Goal: Transaction & Acquisition: Purchase product/service

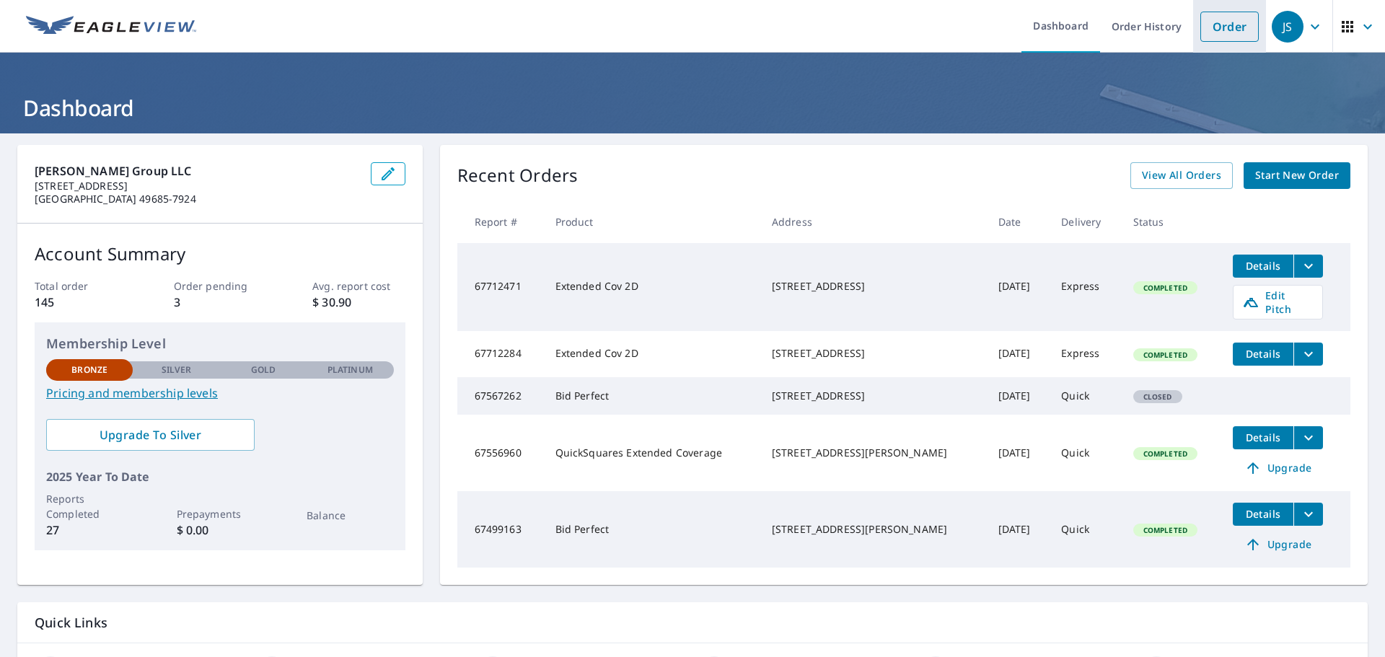
click at [1229, 32] on link "Order" at bounding box center [1229, 27] width 58 height 30
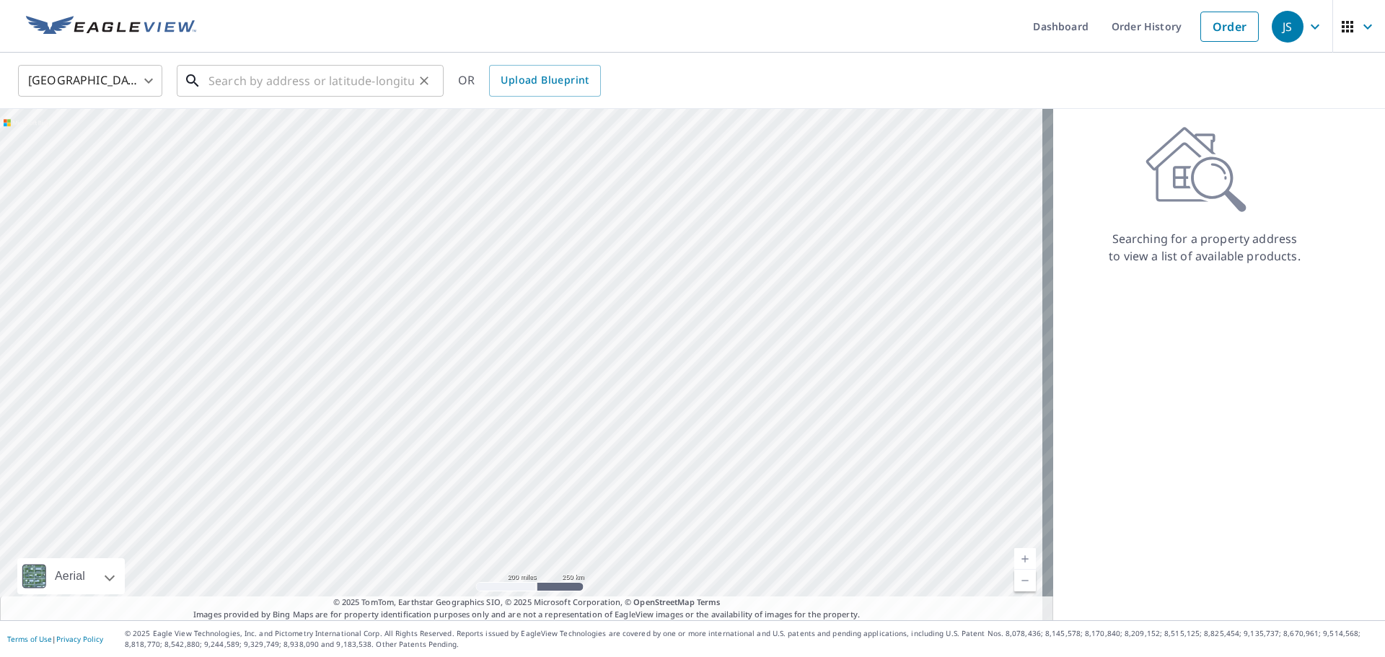
click at [286, 71] on input "text" at bounding box center [311, 81] width 206 height 40
paste input "[STREET_ADDRESS][PERSON_NAME]"
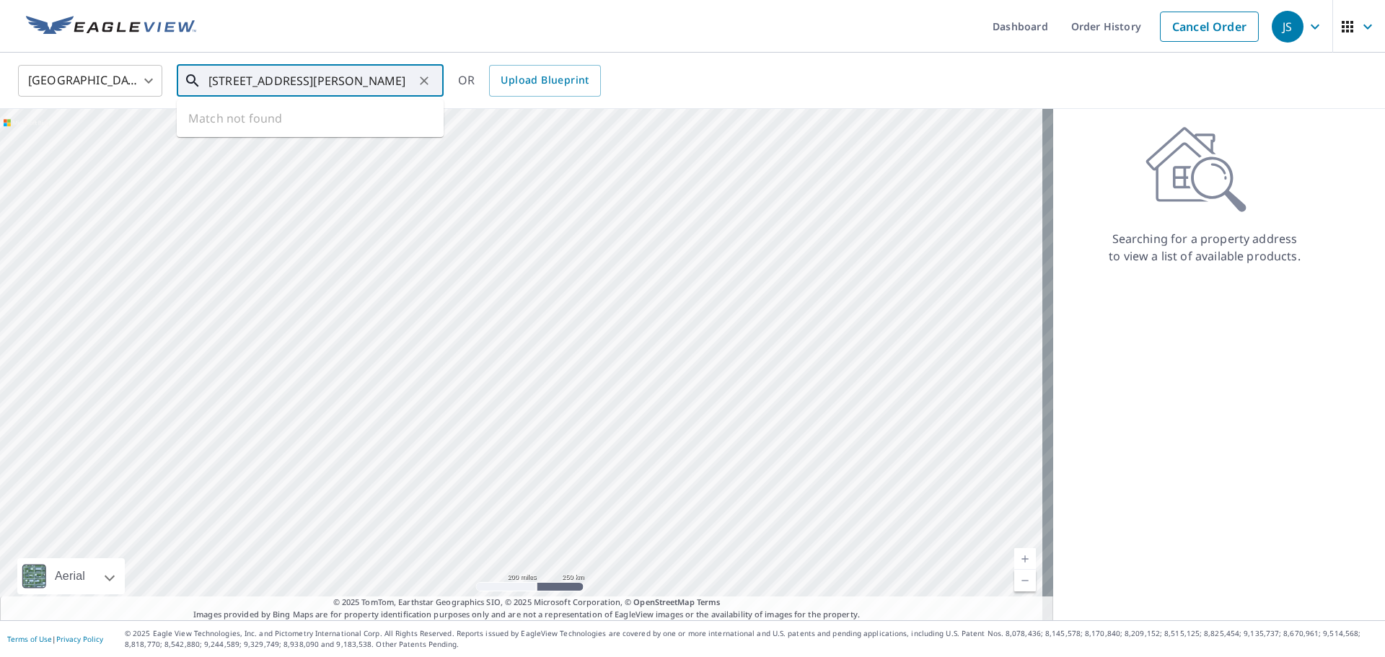
scroll to position [0, 9]
type input "[STREET_ADDRESS][PERSON_NAME]"
click at [524, 75] on span "Upload Blueprint" at bounding box center [545, 80] width 88 height 18
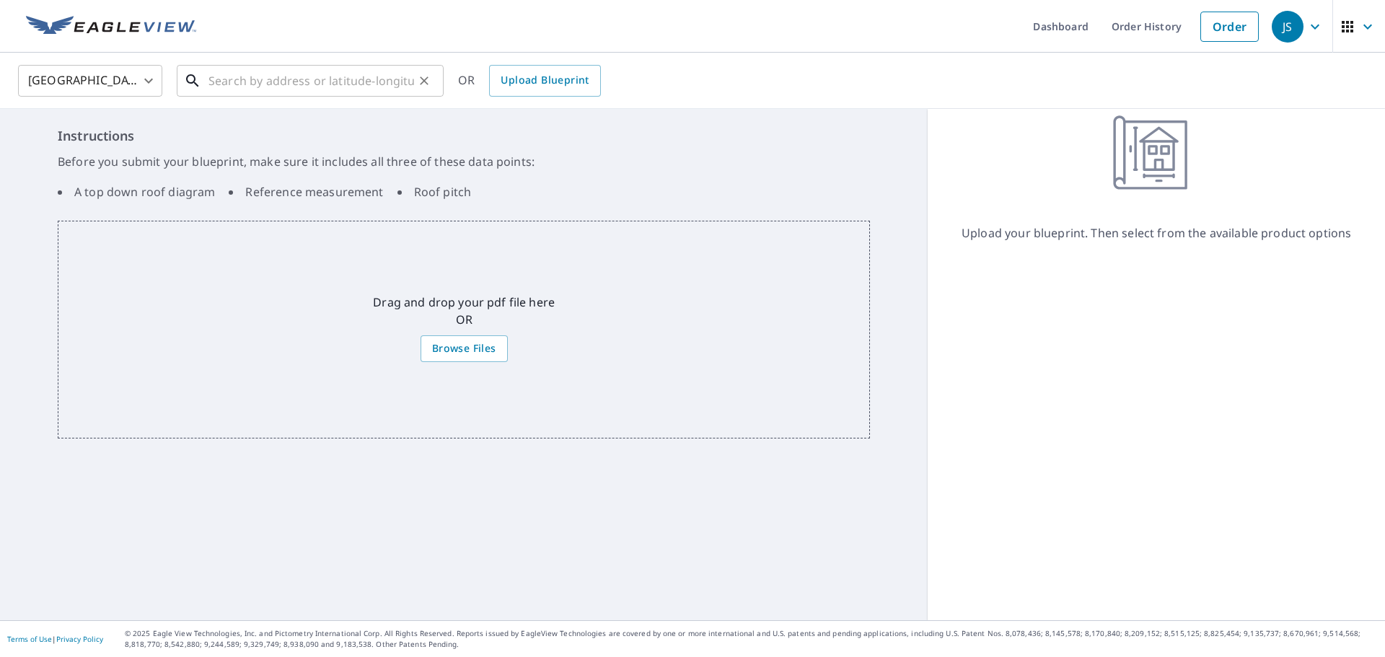
click at [402, 82] on input "text" at bounding box center [311, 81] width 206 height 40
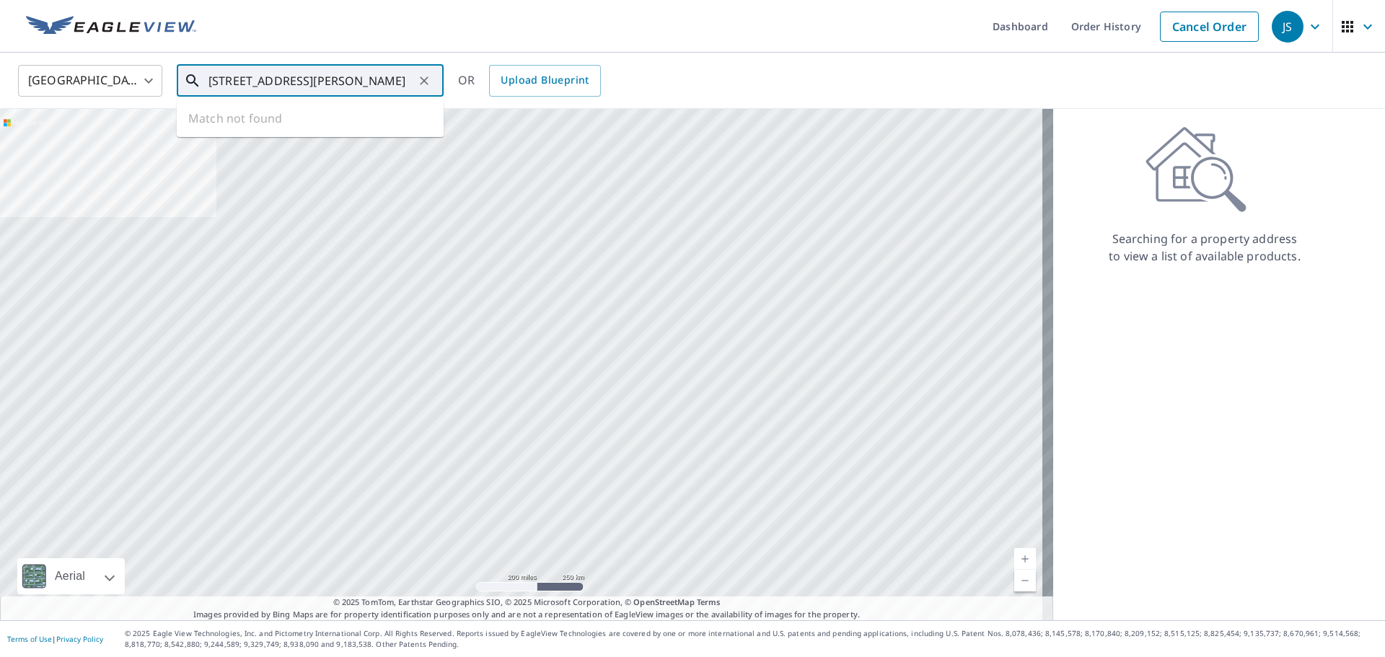
scroll to position [0, 9]
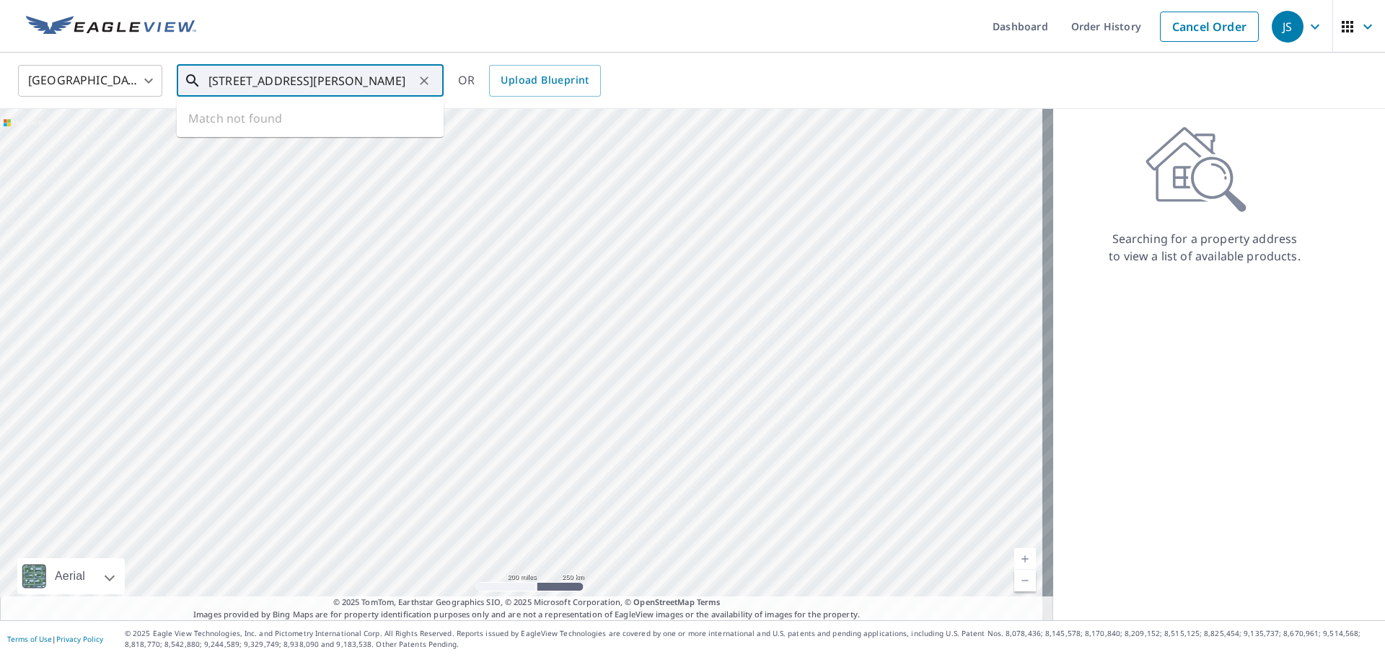
type input "[STREET_ADDRESS][PERSON_NAME]"
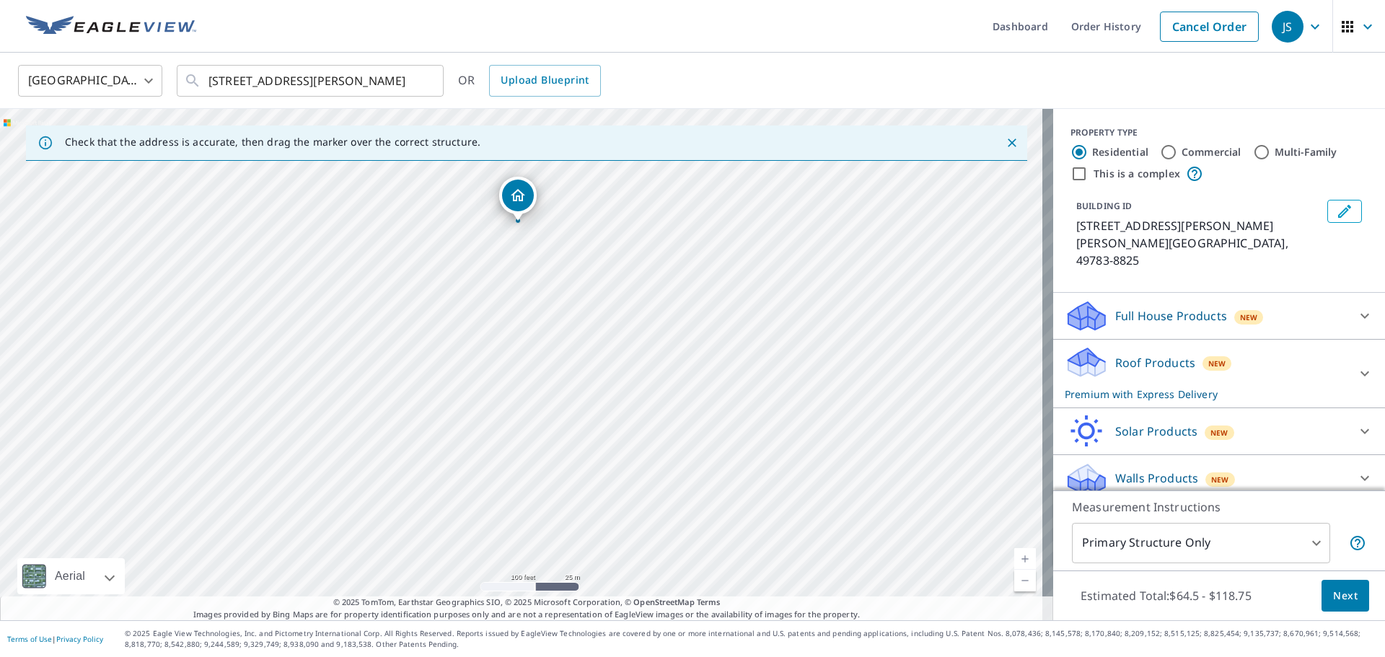
drag, startPoint x: 519, startPoint y: 488, endPoint x: 529, endPoint y: 375, distance: 113.6
click at [529, 375] on div "[STREET_ADDRESS][PERSON_NAME] [PERSON_NAME], MI 49783-8825" at bounding box center [526, 364] width 1053 height 511
drag, startPoint x: 522, startPoint y: 198, endPoint x: 540, endPoint y: 347, distance: 150.3
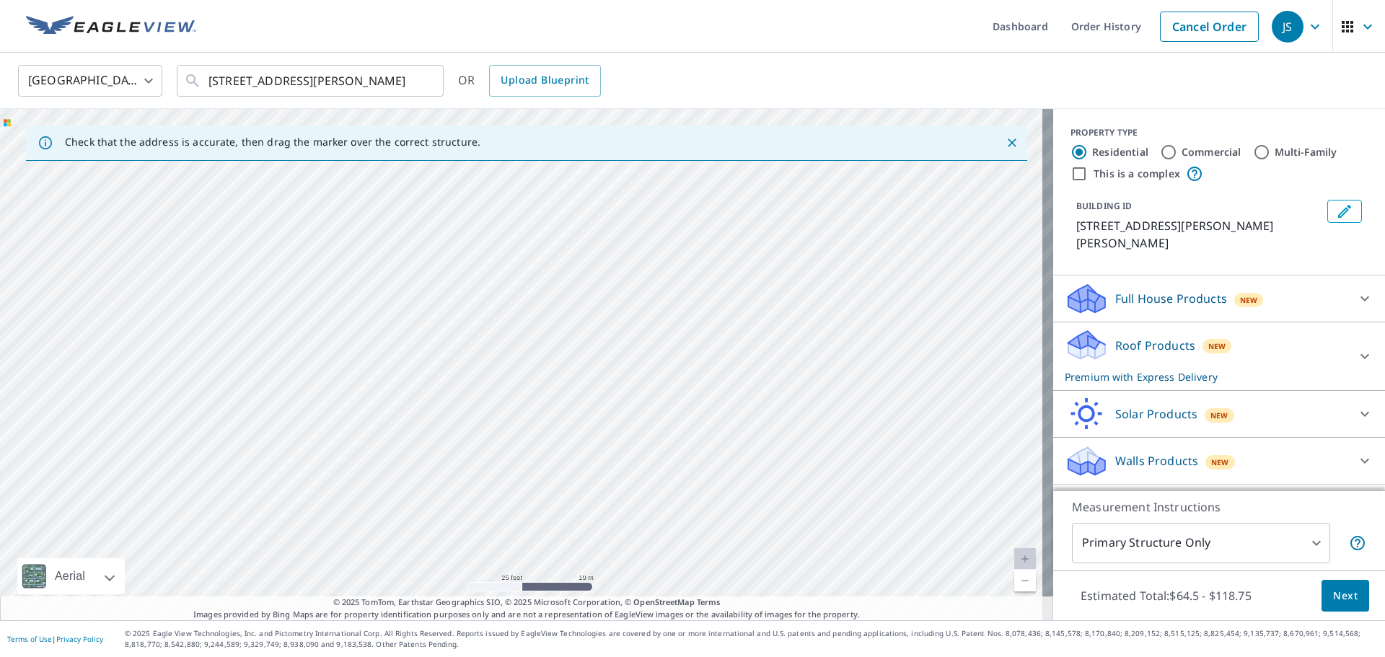
drag, startPoint x: 452, startPoint y: 236, endPoint x: 462, endPoint y: 356, distance: 120.8
click at [462, 356] on div "[STREET_ADDRESS][PERSON_NAME][PERSON_NAME]" at bounding box center [526, 364] width 1053 height 511
drag, startPoint x: 420, startPoint y: 342, endPoint x: 618, endPoint y: 341, distance: 198.4
click at [421, 342] on div "[STREET_ADDRESS][PERSON_NAME][PERSON_NAME]" at bounding box center [526, 364] width 1053 height 511
drag, startPoint x: 602, startPoint y: 309, endPoint x: 468, endPoint y: 297, distance: 134.0
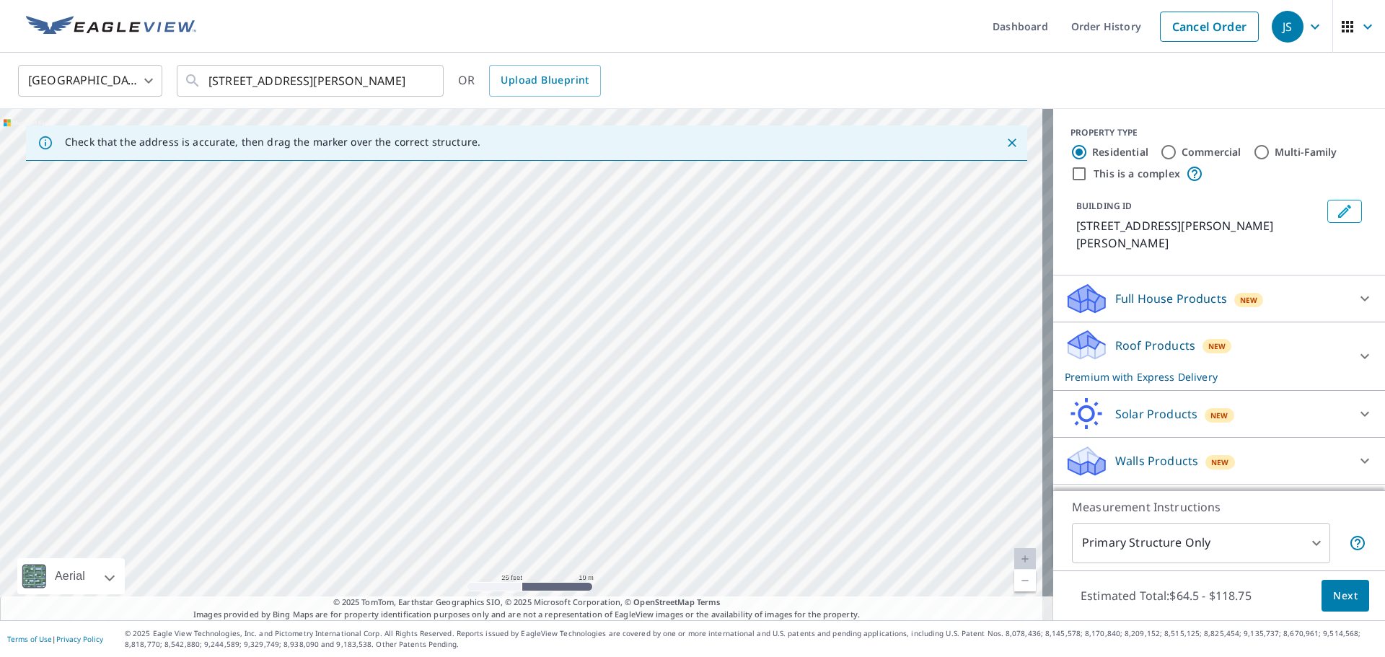
click at [468, 297] on div "[STREET_ADDRESS][PERSON_NAME][PERSON_NAME]" at bounding box center [526, 364] width 1053 height 511
drag, startPoint x: 382, startPoint y: 457, endPoint x: 417, endPoint y: 278, distance: 182.4
click at [408, 278] on div "[STREET_ADDRESS][PERSON_NAME][PERSON_NAME]" at bounding box center [526, 364] width 1053 height 511
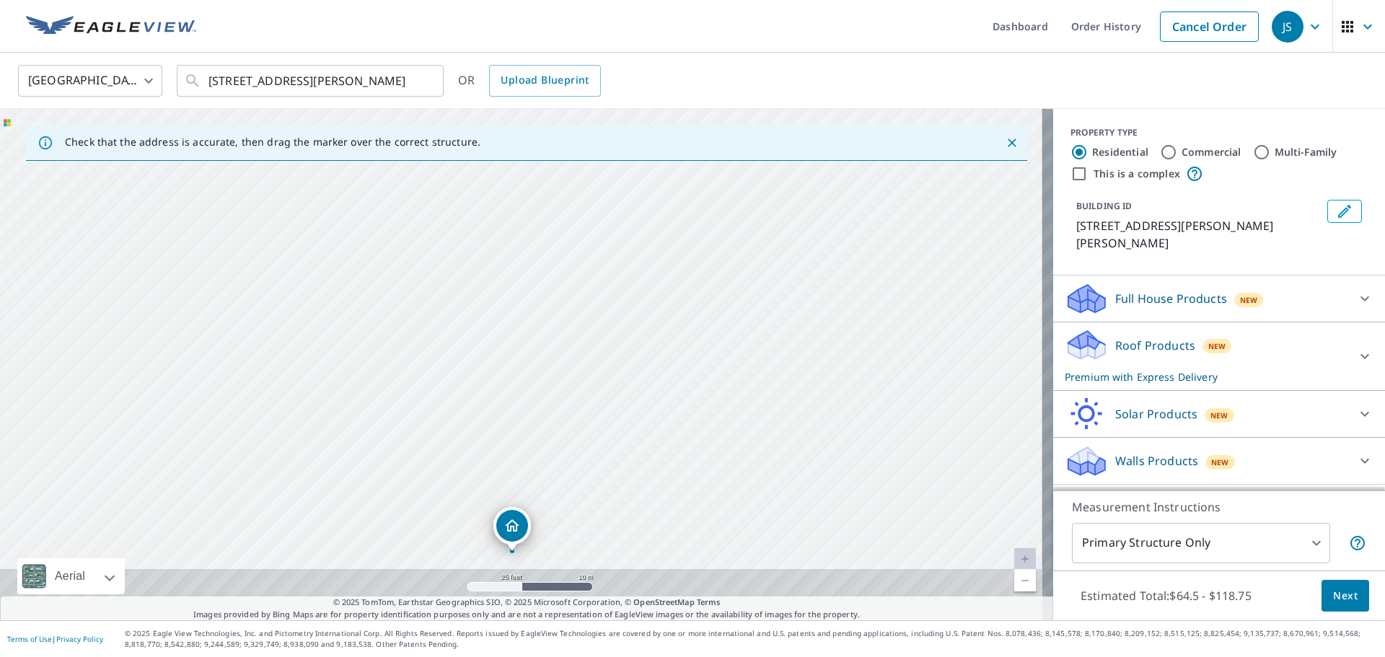
drag, startPoint x: 479, startPoint y: 372, endPoint x: 516, endPoint y: 224, distance: 151.7
click at [504, 237] on div "[STREET_ADDRESS][PERSON_NAME][PERSON_NAME]" at bounding box center [526, 364] width 1053 height 511
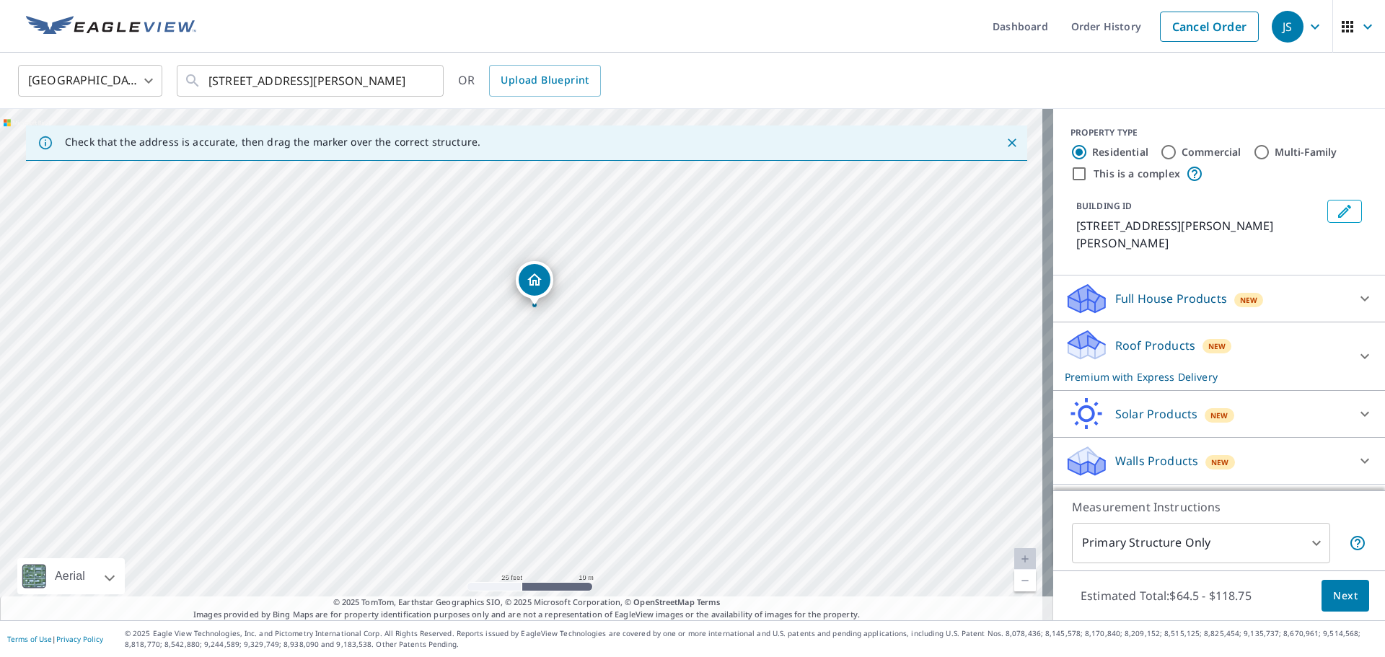
drag, startPoint x: 585, startPoint y: 383, endPoint x: 585, endPoint y: 373, distance: 10.1
click at [585, 373] on div "[STREET_ADDRESS][PERSON_NAME][PERSON_NAME]" at bounding box center [526, 364] width 1053 height 511
drag, startPoint x: 470, startPoint y: 254, endPoint x: 633, endPoint y: 460, distance: 262.4
click at [633, 460] on div "[STREET_ADDRESS][PERSON_NAME][PERSON_NAME]" at bounding box center [526, 364] width 1053 height 511
drag, startPoint x: 847, startPoint y: 526, endPoint x: 775, endPoint y: 307, distance: 230.9
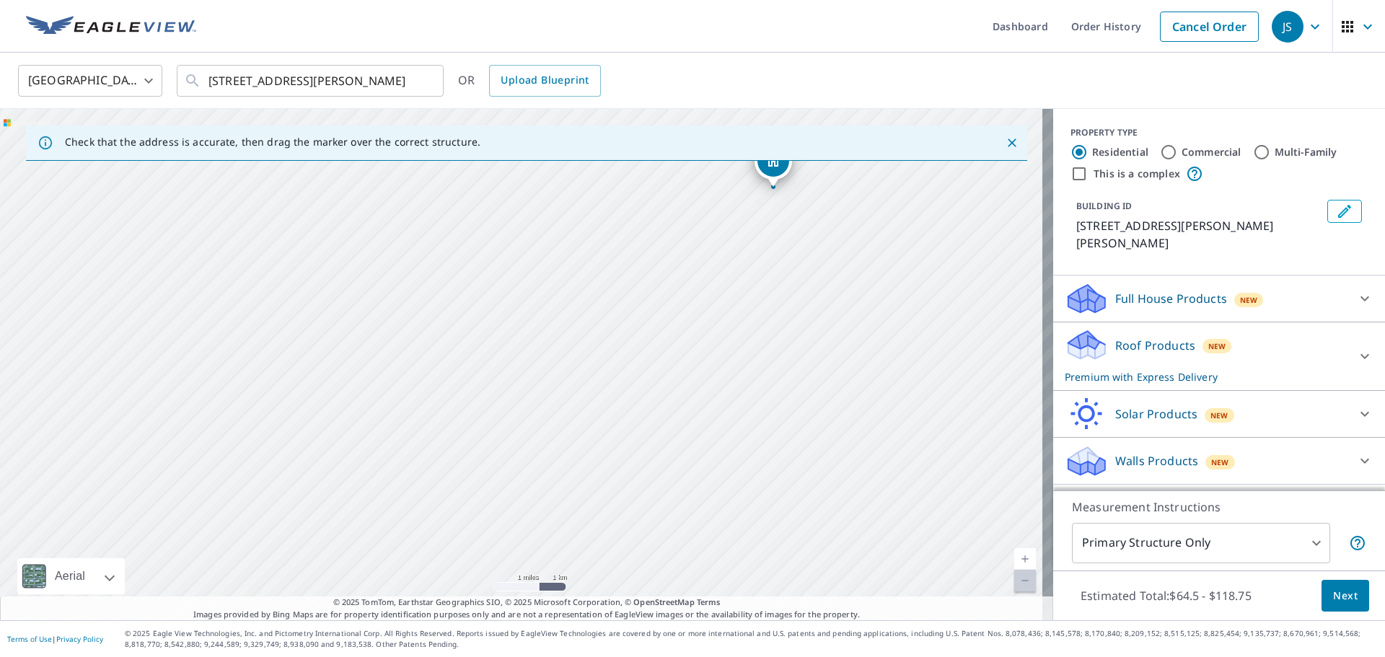
click at [775, 307] on div "[STREET_ADDRESS][PERSON_NAME][PERSON_NAME]" at bounding box center [526, 364] width 1053 height 511
drag, startPoint x: 873, startPoint y: 464, endPoint x: 809, endPoint y: 333, distance: 145.2
click at [809, 333] on div "[STREET_ADDRESS][PERSON_NAME][PERSON_NAME]" at bounding box center [526, 364] width 1053 height 511
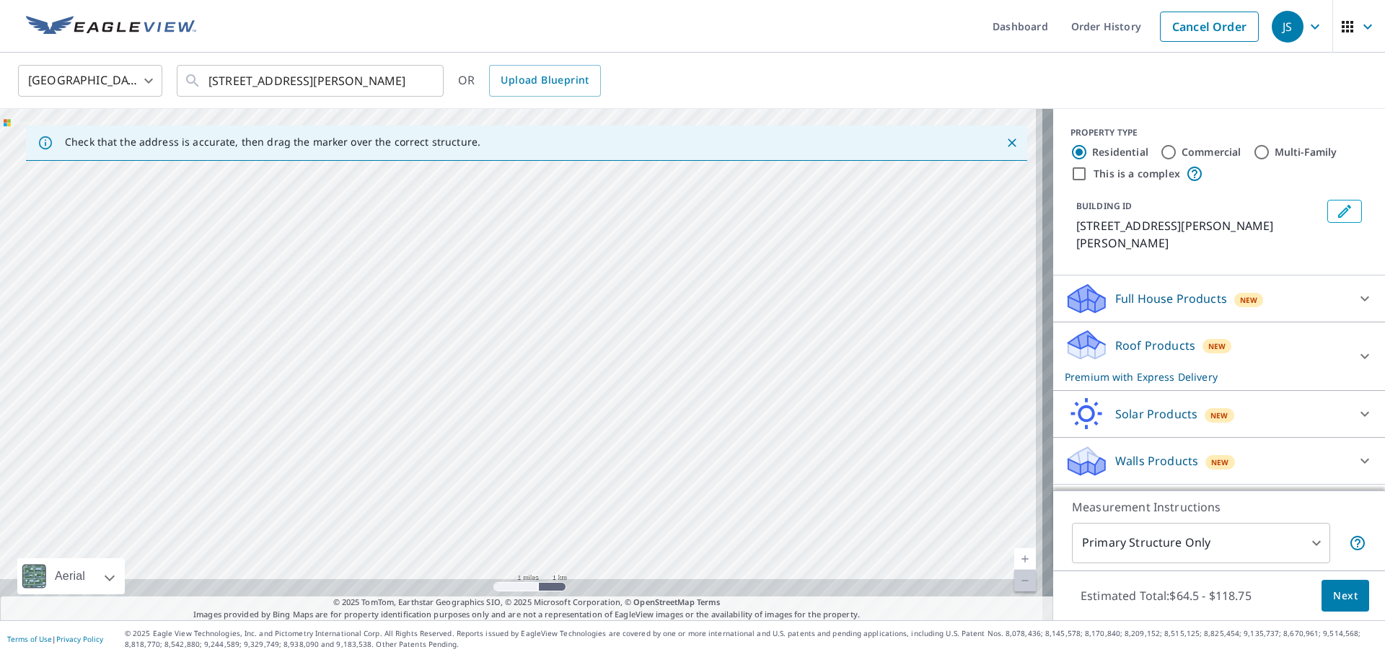
drag, startPoint x: 848, startPoint y: 472, endPoint x: 806, endPoint y: 308, distance: 169.0
click at [806, 308] on div "[STREET_ADDRESS][PERSON_NAME][PERSON_NAME]" at bounding box center [526, 364] width 1053 height 511
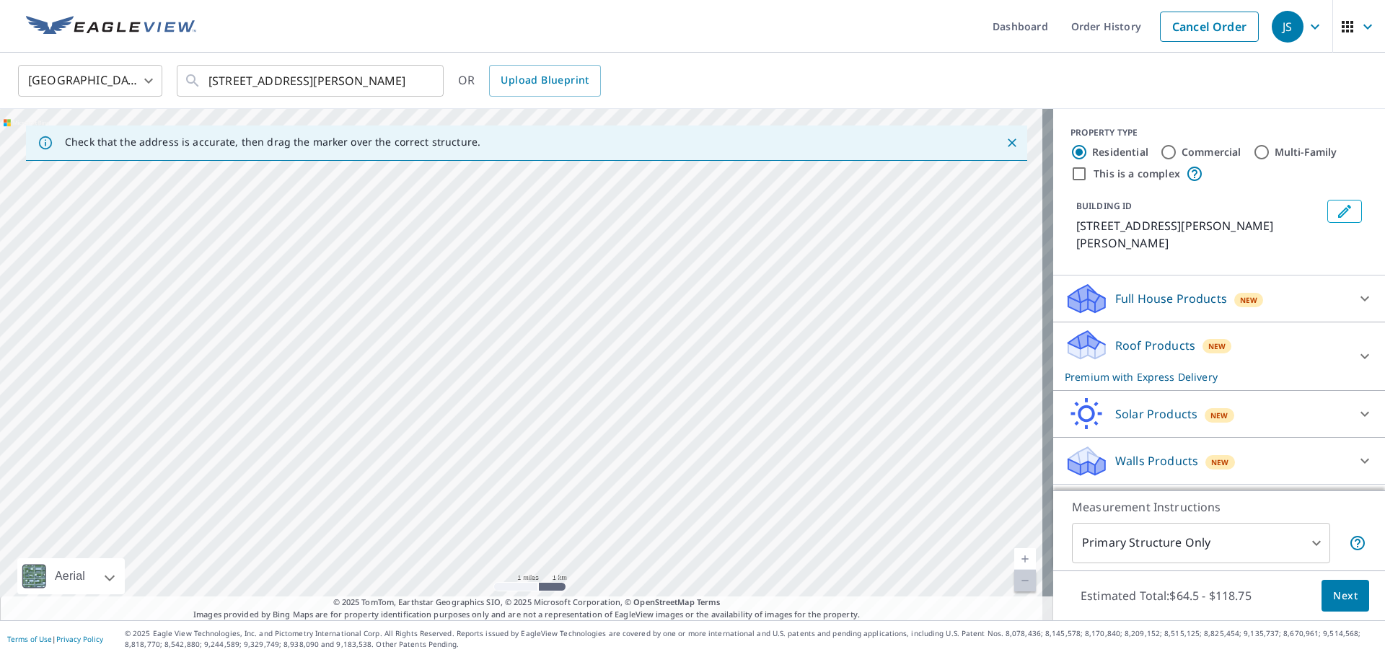
drag, startPoint x: 827, startPoint y: 389, endPoint x: 938, endPoint y: 466, distance: 135.9
click at [938, 466] on div "[STREET_ADDRESS][PERSON_NAME][PERSON_NAME]" at bounding box center [526, 364] width 1053 height 511
drag, startPoint x: 661, startPoint y: 273, endPoint x: 727, endPoint y: 451, distance: 189.9
click at [726, 448] on div "[STREET_ADDRESS][PERSON_NAME][PERSON_NAME]" at bounding box center [526, 364] width 1053 height 511
drag, startPoint x: 625, startPoint y: 284, endPoint x: 616, endPoint y: 509, distance: 224.5
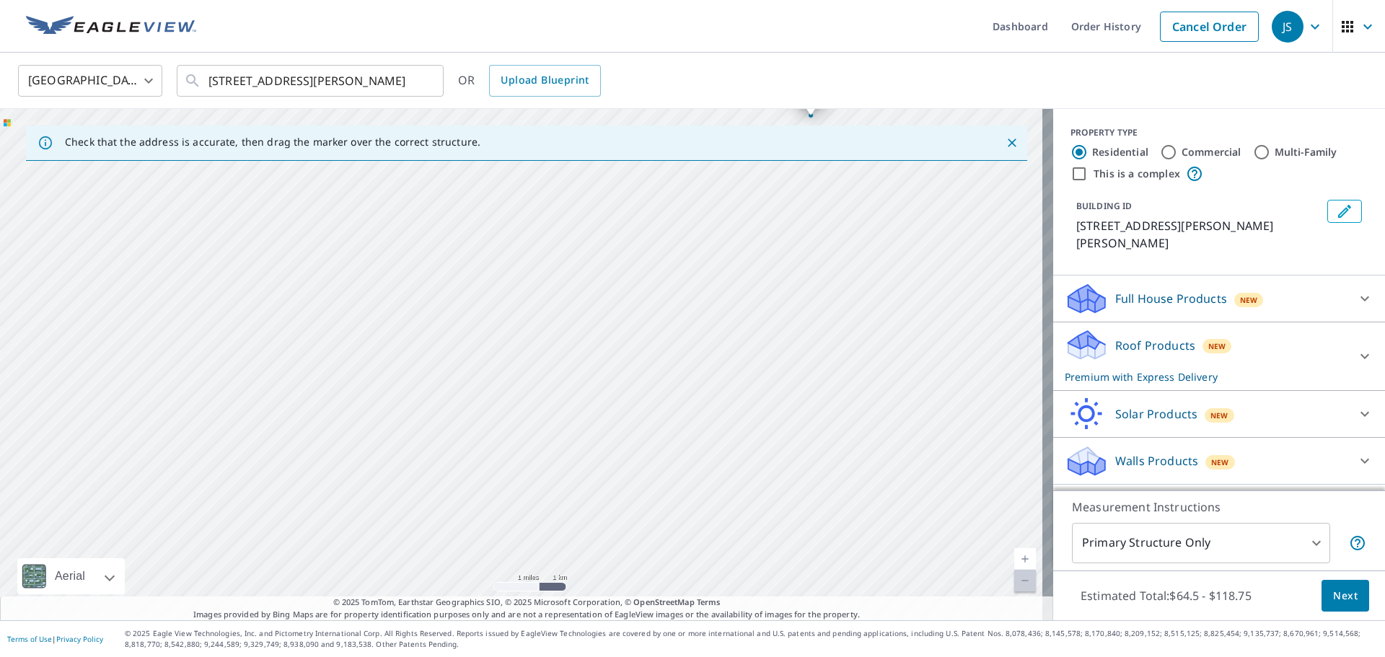
click at [620, 500] on div "[STREET_ADDRESS][PERSON_NAME][PERSON_NAME]" at bounding box center [526, 364] width 1053 height 511
drag, startPoint x: 609, startPoint y: 271, endPoint x: 537, endPoint y: 422, distance: 167.1
click at [537, 421] on div "[STREET_ADDRESS][PERSON_NAME][PERSON_NAME]" at bounding box center [526, 364] width 1053 height 511
drag, startPoint x: 695, startPoint y: 382, endPoint x: 620, endPoint y: 411, distance: 79.7
click at [617, 411] on div "[STREET_ADDRESS][PERSON_NAME][PERSON_NAME]" at bounding box center [526, 364] width 1053 height 511
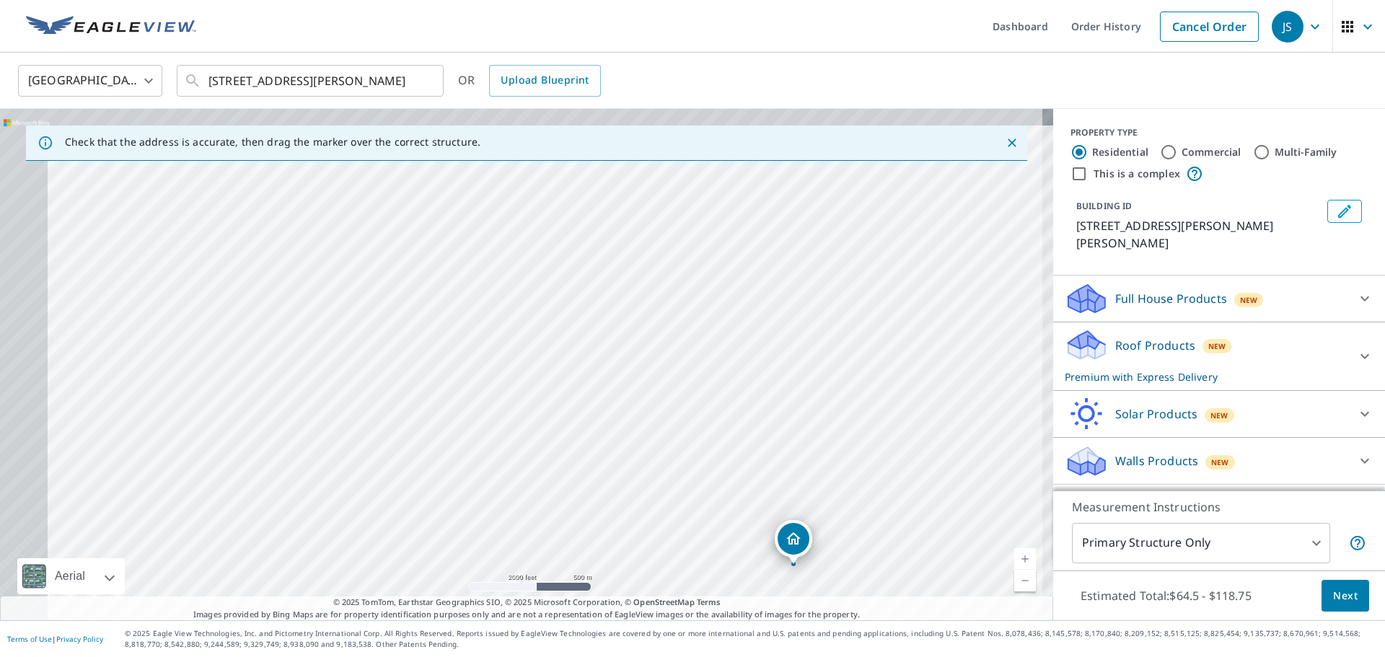
drag, startPoint x: 375, startPoint y: 285, endPoint x: 940, endPoint y: 388, distance: 574.2
click at [940, 388] on div "[STREET_ADDRESS][PERSON_NAME][PERSON_NAME]" at bounding box center [526, 364] width 1053 height 511
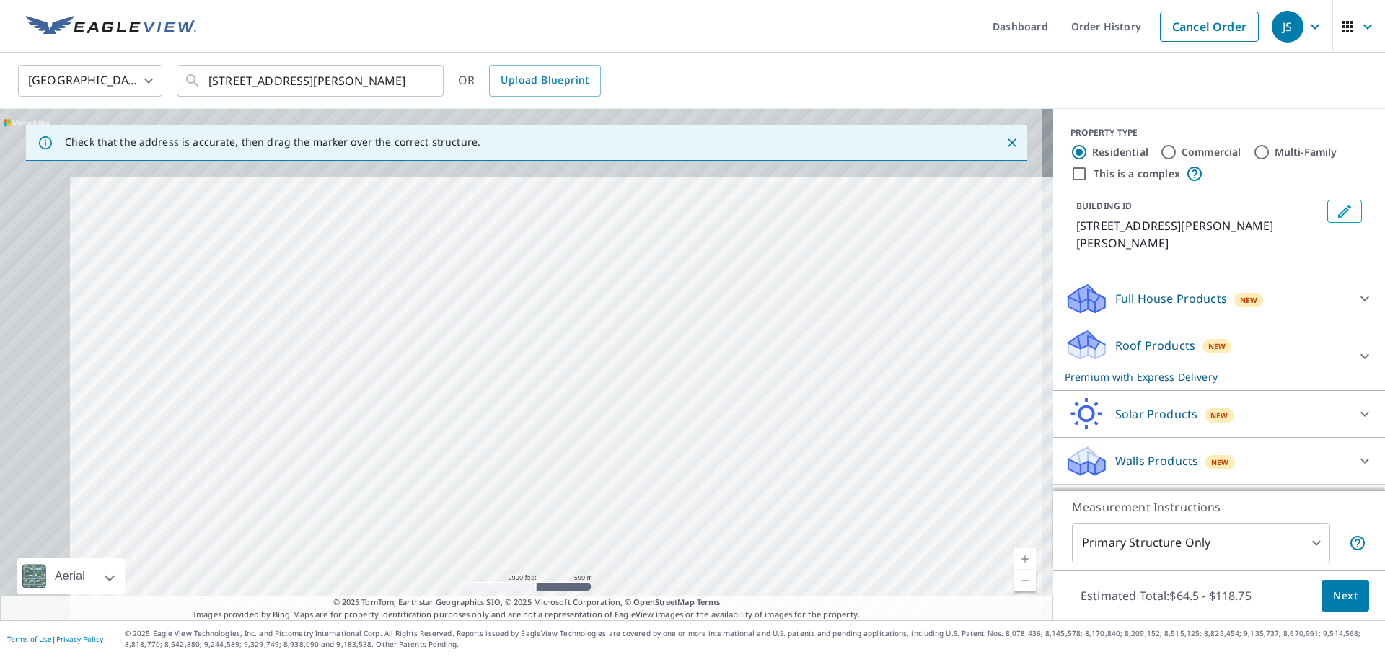
drag, startPoint x: 458, startPoint y: 263, endPoint x: 660, endPoint y: 477, distance: 294.4
click at [660, 477] on div "[STREET_ADDRESS][PERSON_NAME][PERSON_NAME]" at bounding box center [526, 364] width 1053 height 511
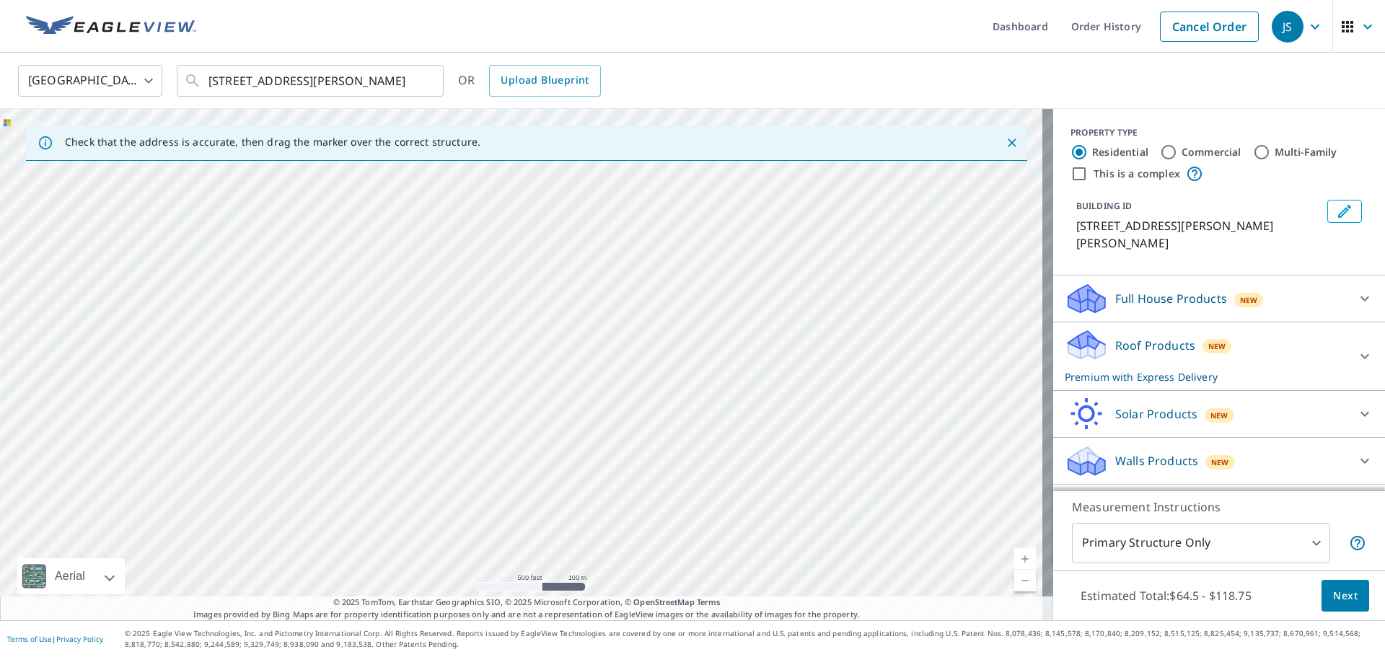
click at [358, 344] on div "[STREET_ADDRESS][PERSON_NAME][PERSON_NAME]" at bounding box center [526, 364] width 1053 height 511
drag, startPoint x: 524, startPoint y: 328, endPoint x: 521, endPoint y: 296, distance: 32.6
click at [190, 82] on icon at bounding box center [192, 80] width 17 height 17
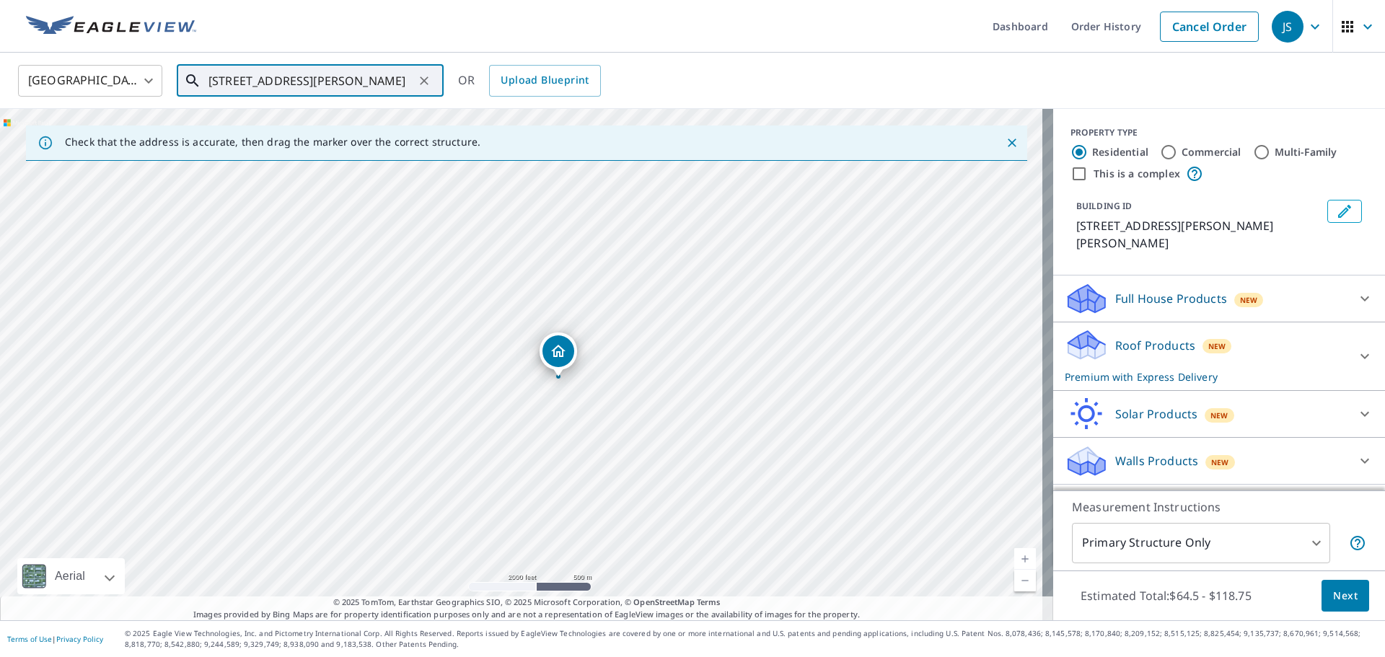
scroll to position [0, 9]
drag, startPoint x: 519, startPoint y: 393, endPoint x: 986, endPoint y: 363, distance: 468.4
click at [986, 363] on div "[STREET_ADDRESS][PERSON_NAME][PERSON_NAME]" at bounding box center [526, 364] width 1053 height 511
drag, startPoint x: 427, startPoint y: 425, endPoint x: 534, endPoint y: 305, distance: 160.4
click at [533, 305] on div "[STREET_ADDRESS][PERSON_NAME][PERSON_NAME]" at bounding box center [526, 364] width 1053 height 511
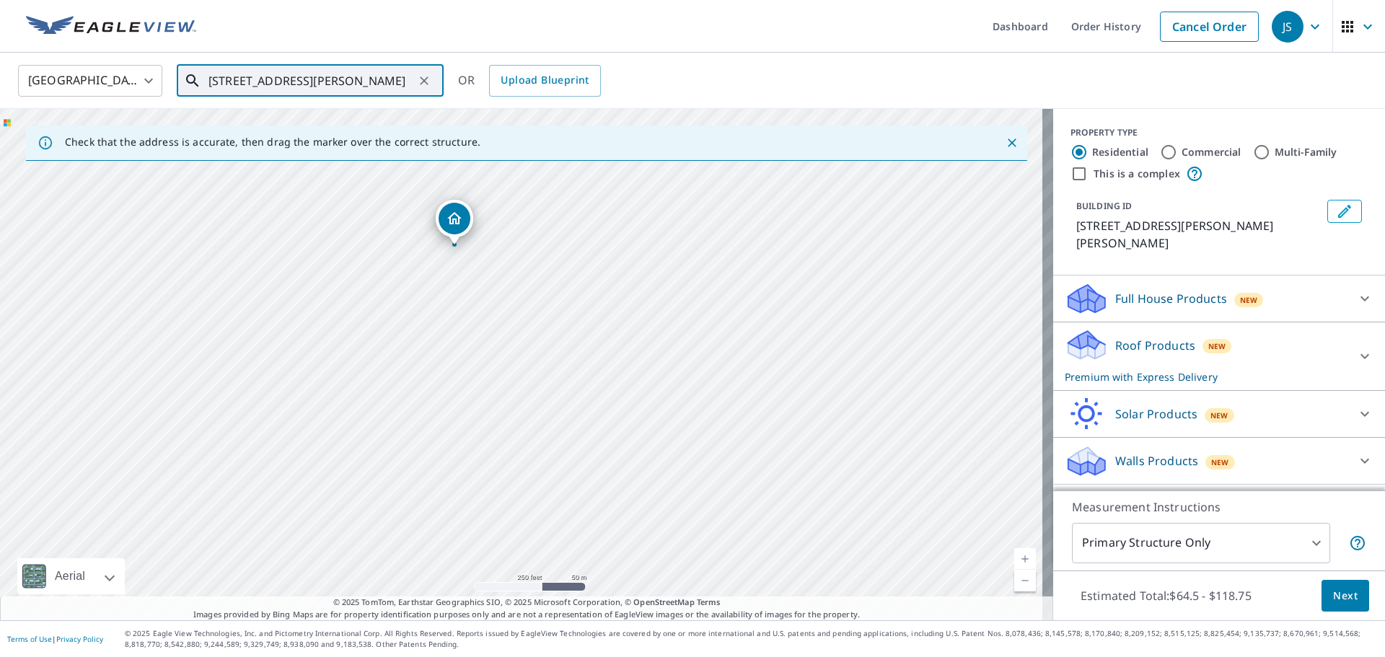
drag, startPoint x: 242, startPoint y: 278, endPoint x: 476, endPoint y: 286, distance: 234.6
click at [476, 286] on div "[STREET_ADDRESS][PERSON_NAME][PERSON_NAME]" at bounding box center [526, 364] width 1053 height 511
drag, startPoint x: 410, startPoint y: 270, endPoint x: 681, endPoint y: 377, distance: 291.5
click at [681, 377] on div "[STREET_ADDRESS][PERSON_NAME][PERSON_NAME]" at bounding box center [526, 364] width 1053 height 511
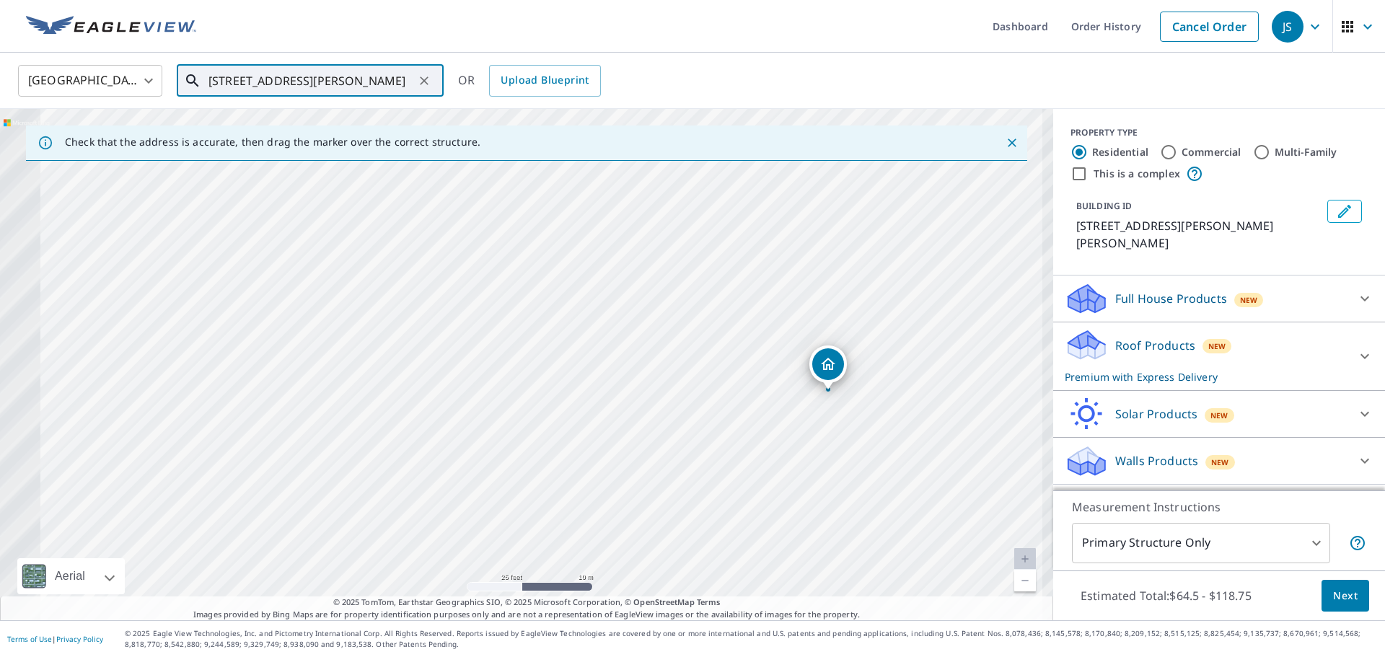
drag, startPoint x: 590, startPoint y: 296, endPoint x: 847, endPoint y: 434, distance: 291.4
click at [847, 434] on div "[STREET_ADDRESS][PERSON_NAME][PERSON_NAME]" at bounding box center [526, 364] width 1053 height 511
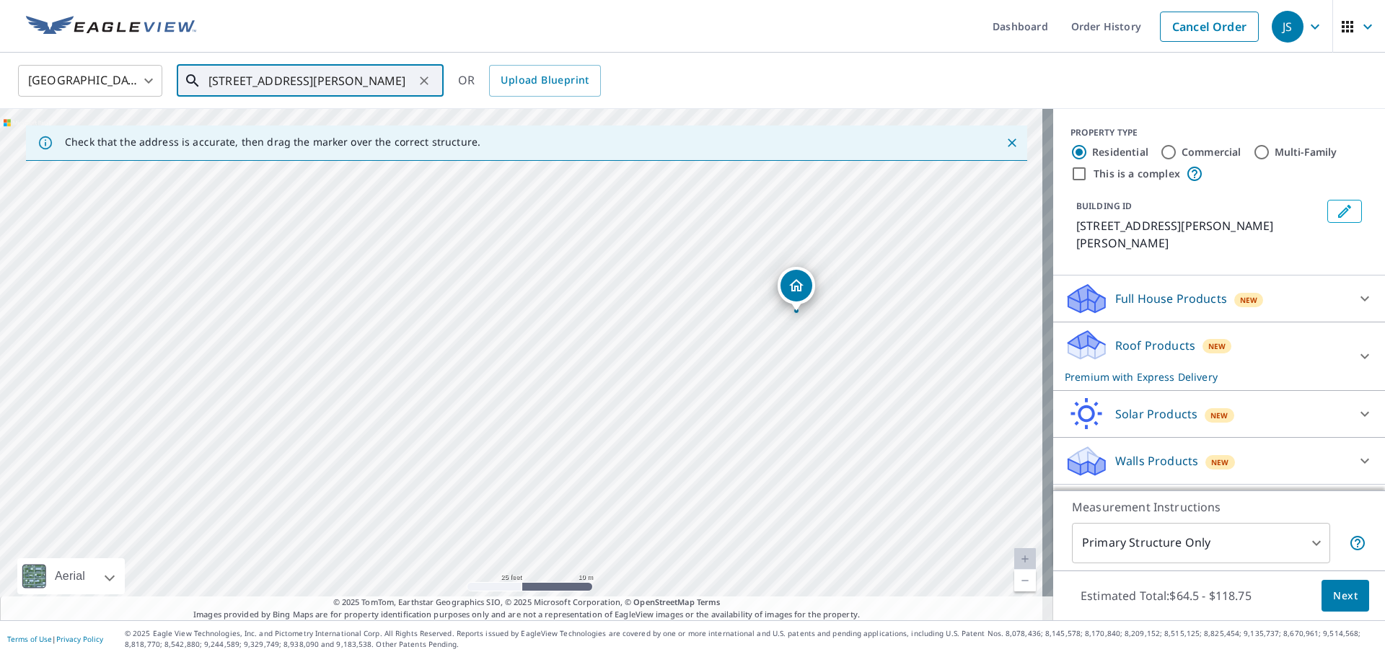
drag, startPoint x: 760, startPoint y: 246, endPoint x: 695, endPoint y: 124, distance: 138.5
click at [695, 124] on div "Check that the address is accurate, then drag the marker over the correct struc…" at bounding box center [526, 364] width 1053 height 511
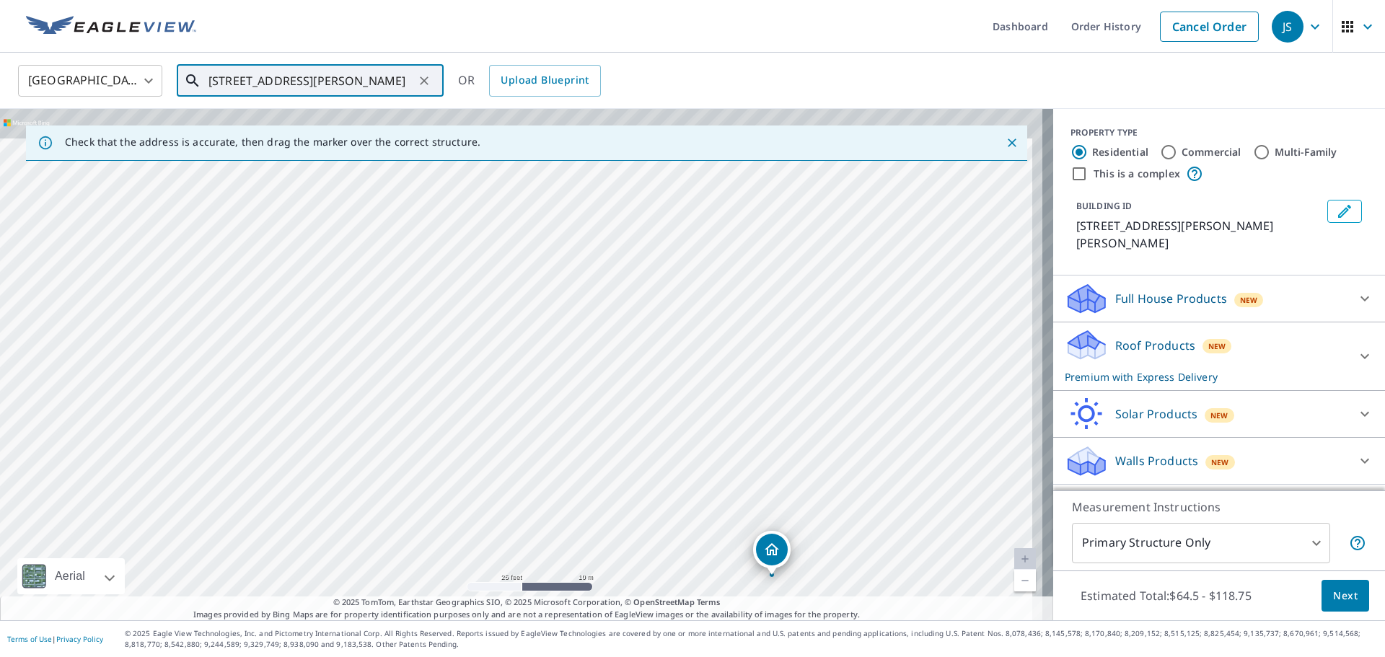
drag, startPoint x: 704, startPoint y: 431, endPoint x: 705, endPoint y: 413, distance: 18.0
click at [704, 428] on div "[STREET_ADDRESS][PERSON_NAME][PERSON_NAME]" at bounding box center [526, 364] width 1053 height 511
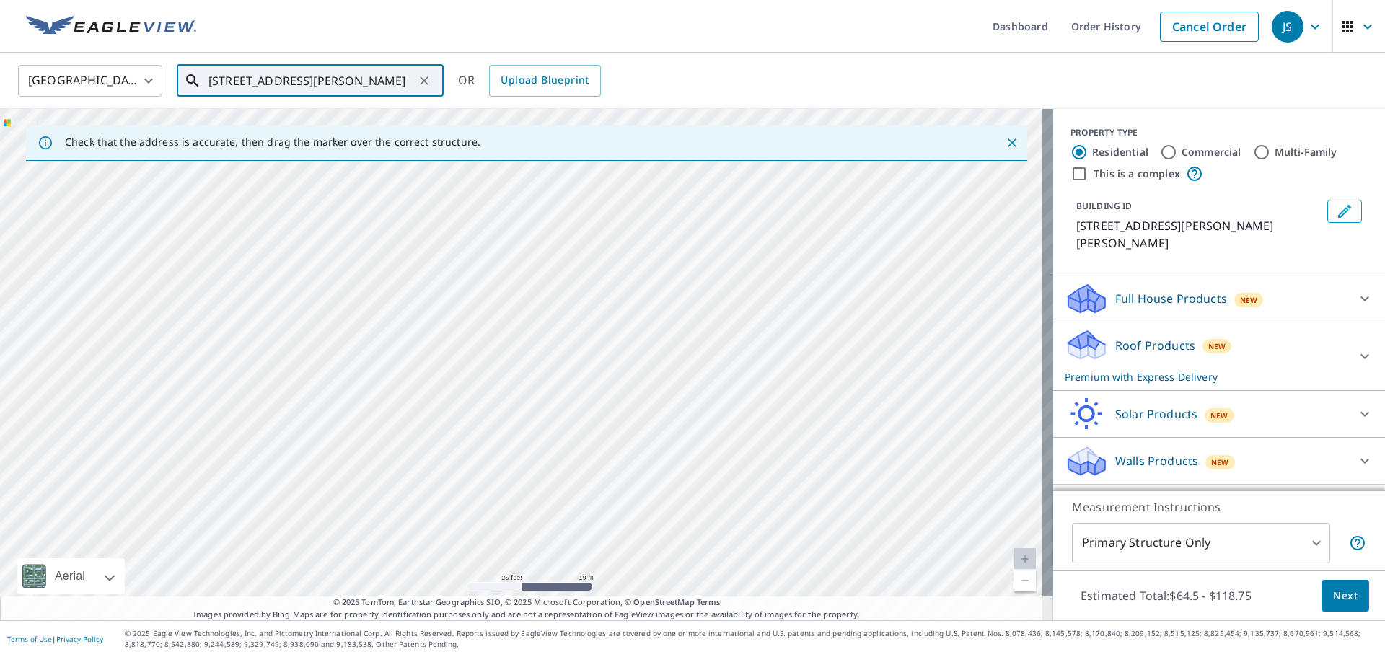
drag, startPoint x: 734, startPoint y: 291, endPoint x: 659, endPoint y: 376, distance: 113.5
click at [724, 437] on div "[STREET_ADDRESS][PERSON_NAME][PERSON_NAME]" at bounding box center [526, 364] width 1053 height 511
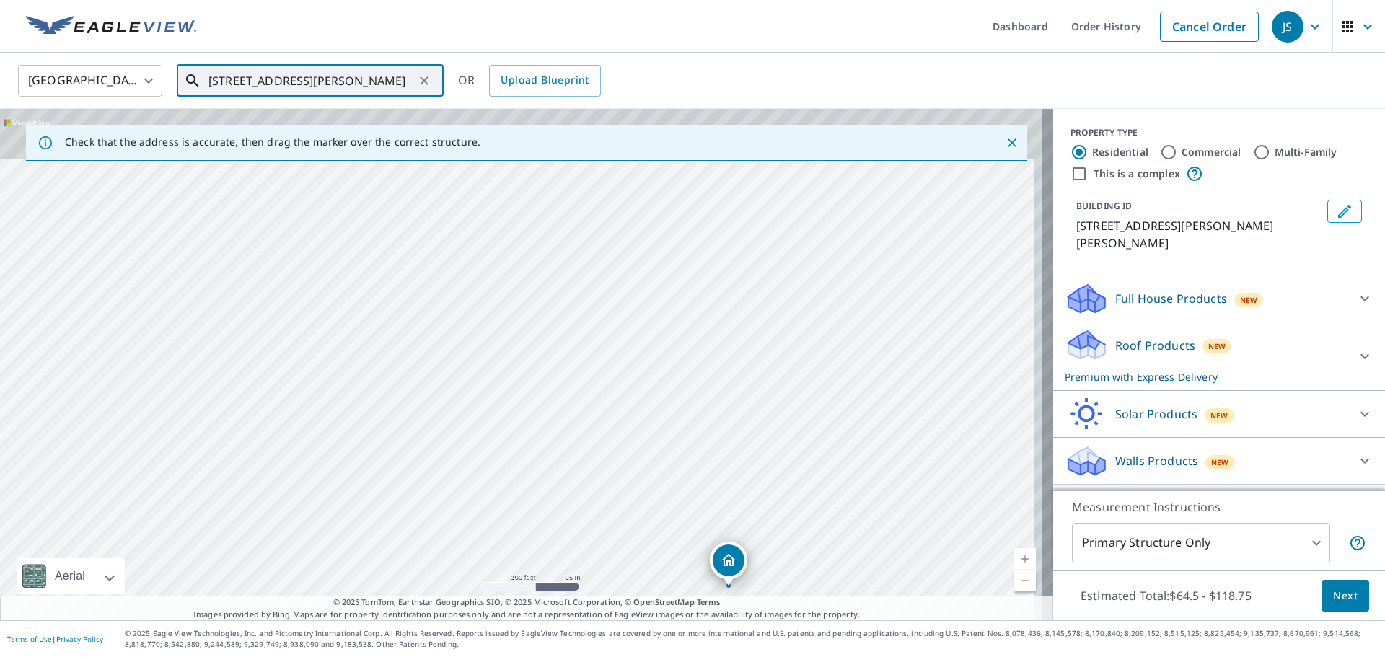
drag, startPoint x: 695, startPoint y: 310, endPoint x: 667, endPoint y: 423, distance: 115.8
click at [667, 423] on div "[STREET_ADDRESS][PERSON_NAME][PERSON_NAME]" at bounding box center [526, 364] width 1053 height 511
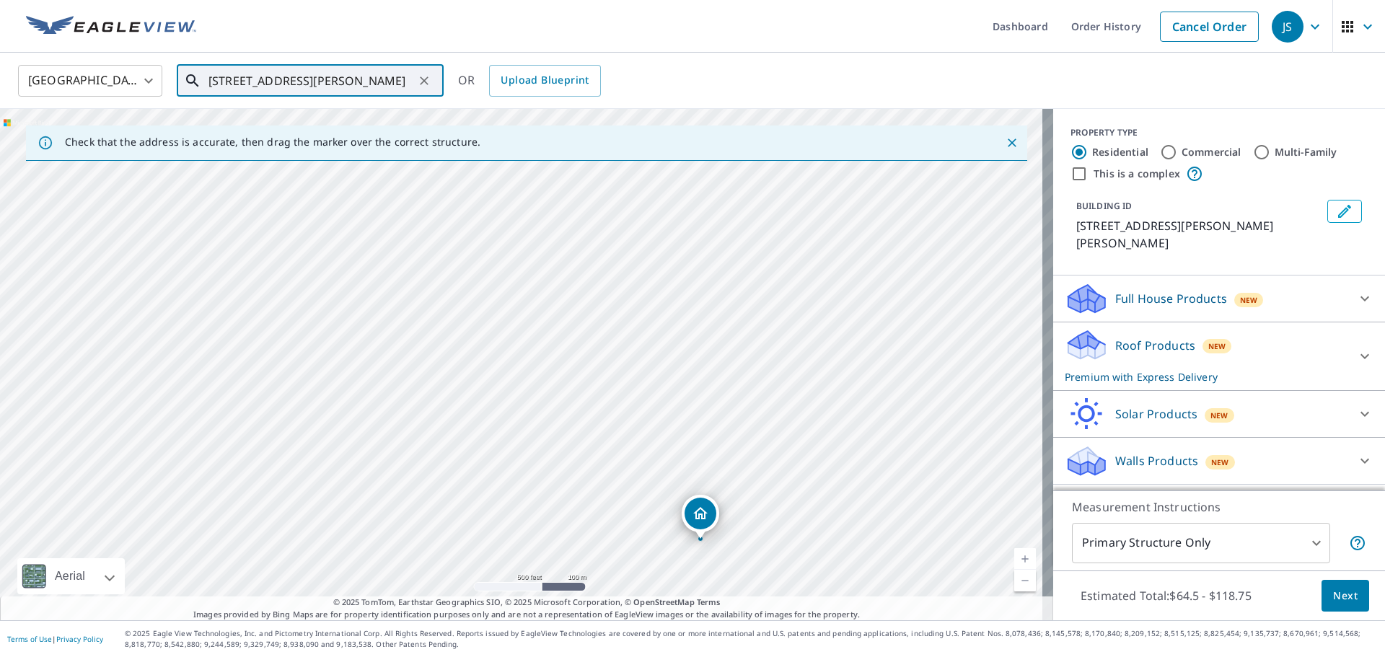
drag, startPoint x: 733, startPoint y: 475, endPoint x: 716, endPoint y: 371, distance: 105.3
click at [716, 371] on div "[STREET_ADDRESS][PERSON_NAME][PERSON_NAME]" at bounding box center [526, 364] width 1053 height 511
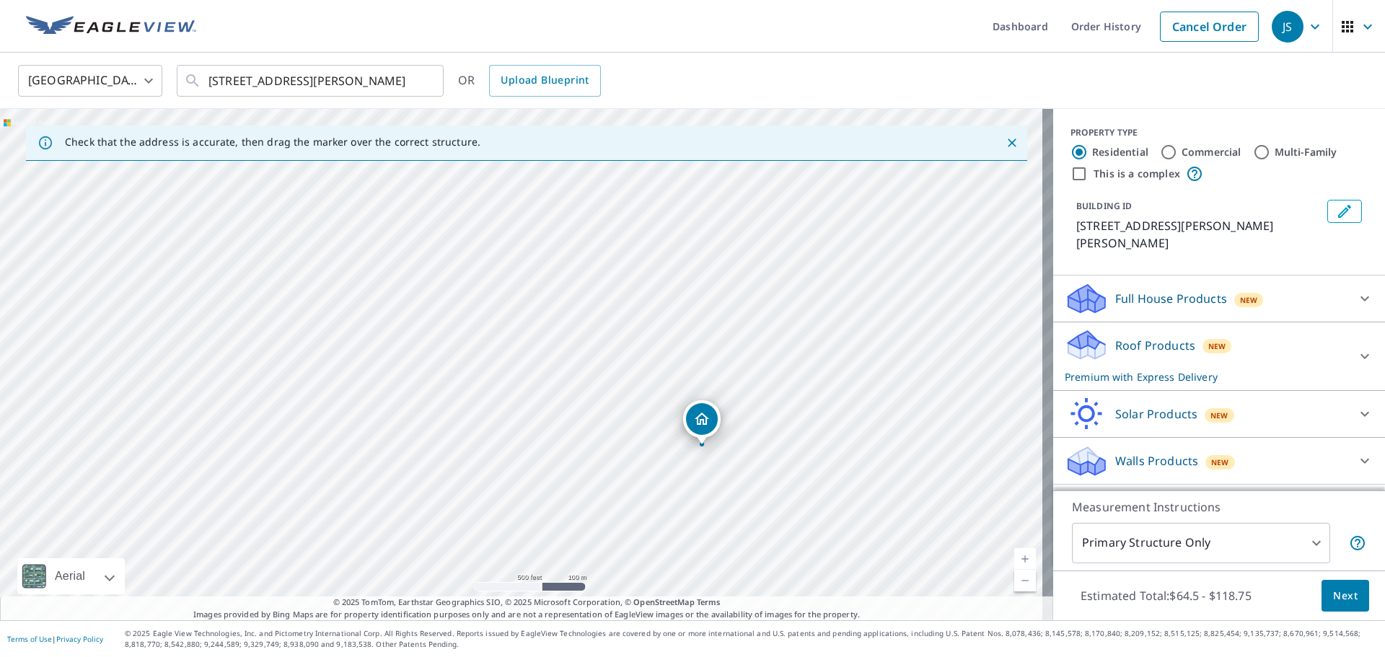
drag, startPoint x: 677, startPoint y: 346, endPoint x: 700, endPoint y: 433, distance: 89.6
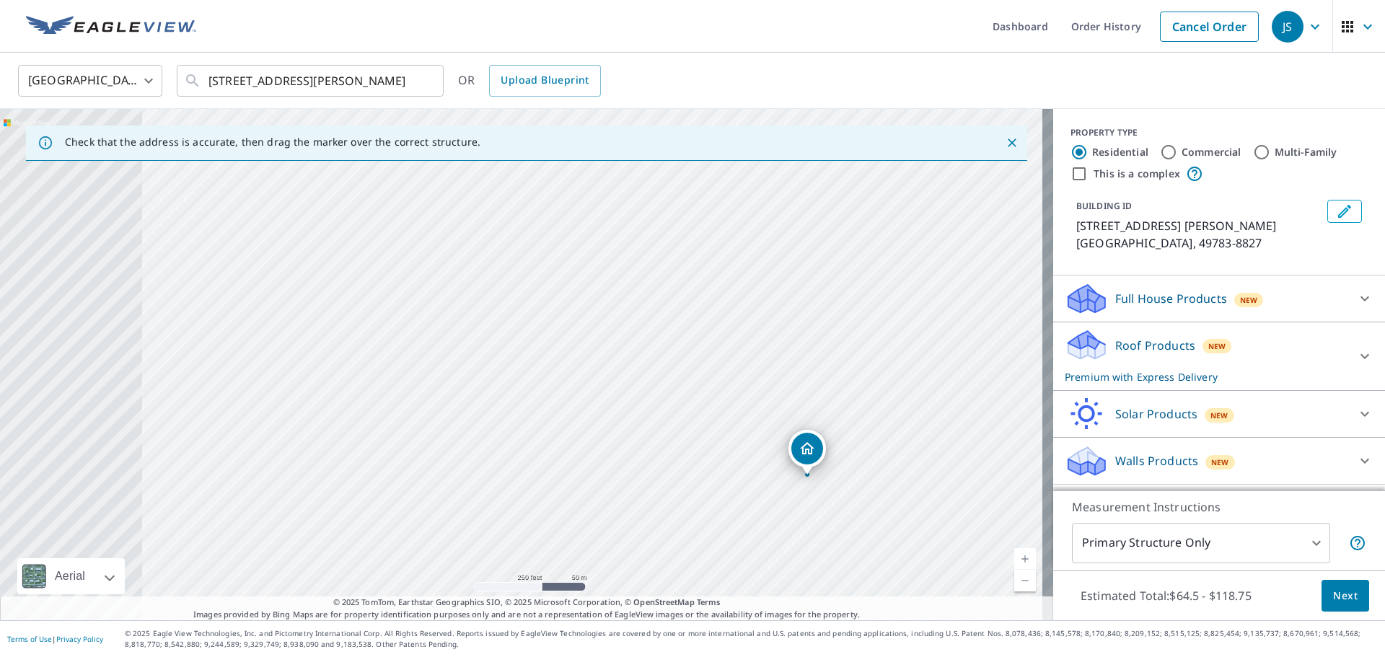
drag, startPoint x: 502, startPoint y: 267, endPoint x: 858, endPoint y: 372, distance: 371.4
click at [861, 362] on div "[STREET_ADDRESS][PERSON_NAME] [PERSON_NAME], MI 49783-8827" at bounding box center [526, 364] width 1053 height 511
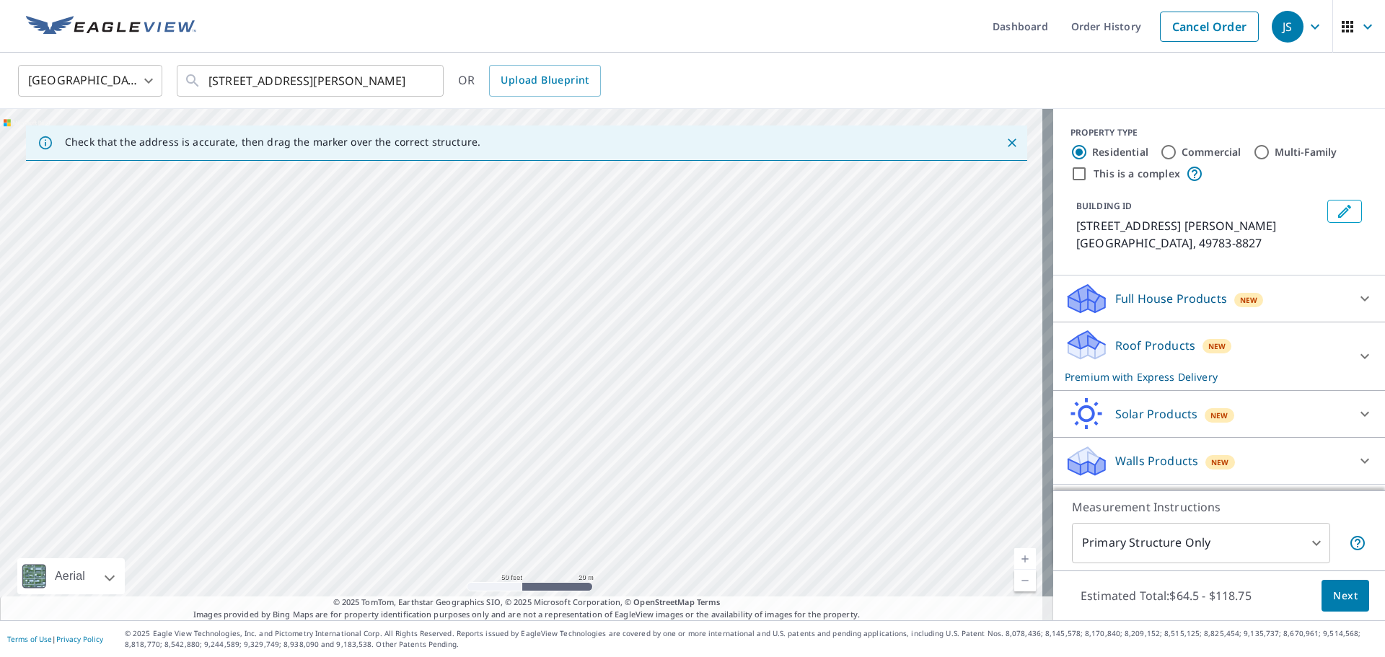
drag, startPoint x: 720, startPoint y: 259, endPoint x: 900, endPoint y: 434, distance: 251.0
click at [900, 434] on div "[STREET_ADDRESS][PERSON_NAME] [PERSON_NAME], MI 49783-8827" at bounding box center [526, 364] width 1053 height 511
drag, startPoint x: 888, startPoint y: 439, endPoint x: 864, endPoint y: 261, distance: 179.8
click at [864, 261] on div "[STREET_ADDRESS][PERSON_NAME] [PERSON_NAME], MI 49783-8827" at bounding box center [526, 364] width 1053 height 511
drag, startPoint x: 829, startPoint y: 271, endPoint x: 936, endPoint y: 461, distance: 218.3
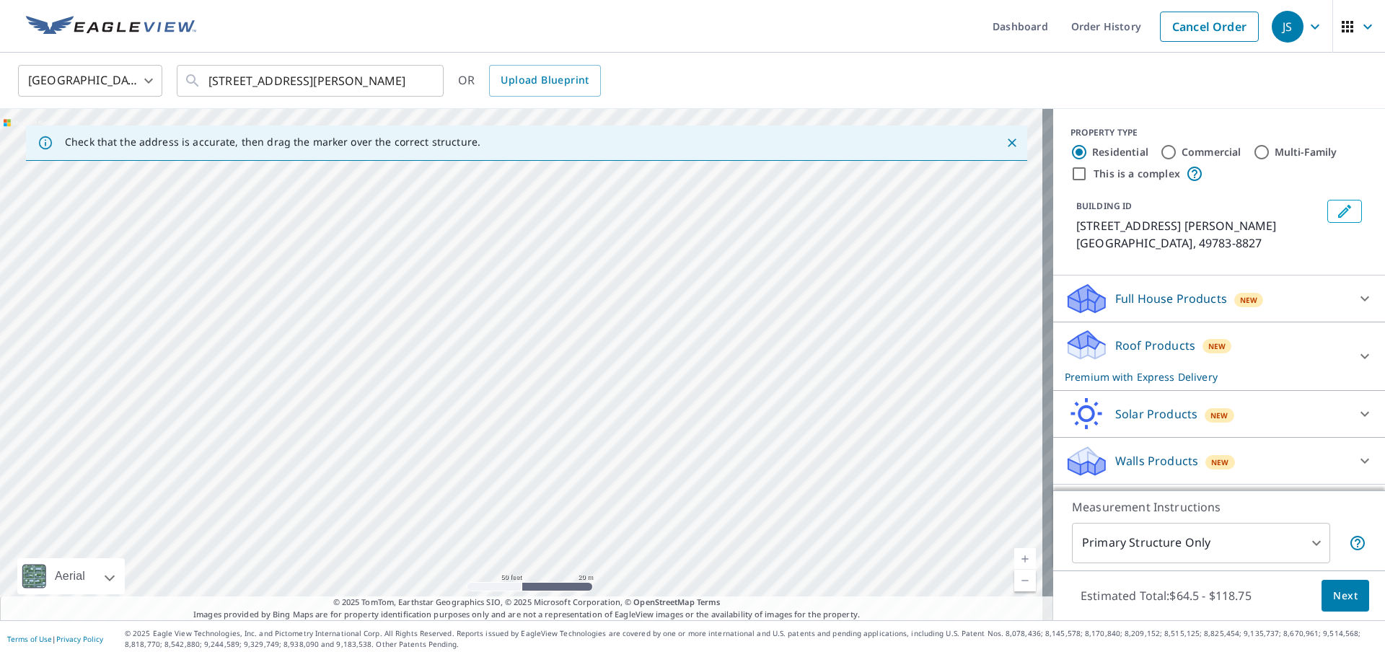
click at [936, 460] on div "[STREET_ADDRESS][PERSON_NAME] [PERSON_NAME], MI 49783-8827" at bounding box center [526, 364] width 1053 height 511
drag, startPoint x: 889, startPoint y: 361, endPoint x: 844, endPoint y: 309, distance: 69.0
click at [845, 311] on div "[STREET_ADDRESS][PERSON_NAME] [PERSON_NAME], MI 49783-8827" at bounding box center [526, 364] width 1053 height 511
click at [878, 267] on div "[STREET_ADDRESS][PERSON_NAME] [PERSON_NAME], MI 49783-8827" at bounding box center [526, 364] width 1053 height 511
drag, startPoint x: 946, startPoint y: 495, endPoint x: 906, endPoint y: 340, distance: 160.1
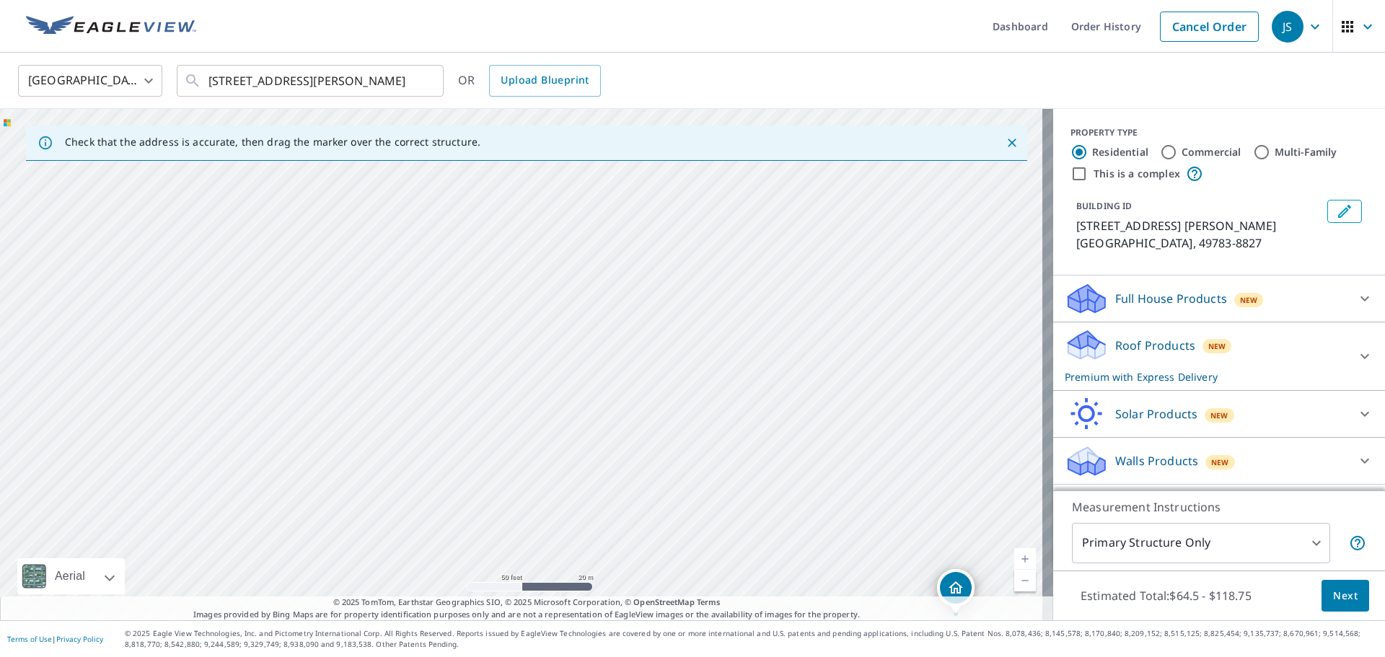
click at [906, 340] on div "[STREET_ADDRESS][PERSON_NAME] [PERSON_NAME], MI 49783-8827" at bounding box center [526, 364] width 1053 height 511
drag, startPoint x: 957, startPoint y: 577, endPoint x: 822, endPoint y: 220, distance: 381.5
drag, startPoint x: 571, startPoint y: 429, endPoint x: 1047, endPoint y: 494, distance: 480.5
click at [1089, 553] on div "Check that the address is accurate, then drag the marker over the correct struc…" at bounding box center [692, 364] width 1385 height 511
drag, startPoint x: 928, startPoint y: 387, endPoint x: 942, endPoint y: 410, distance: 27.8
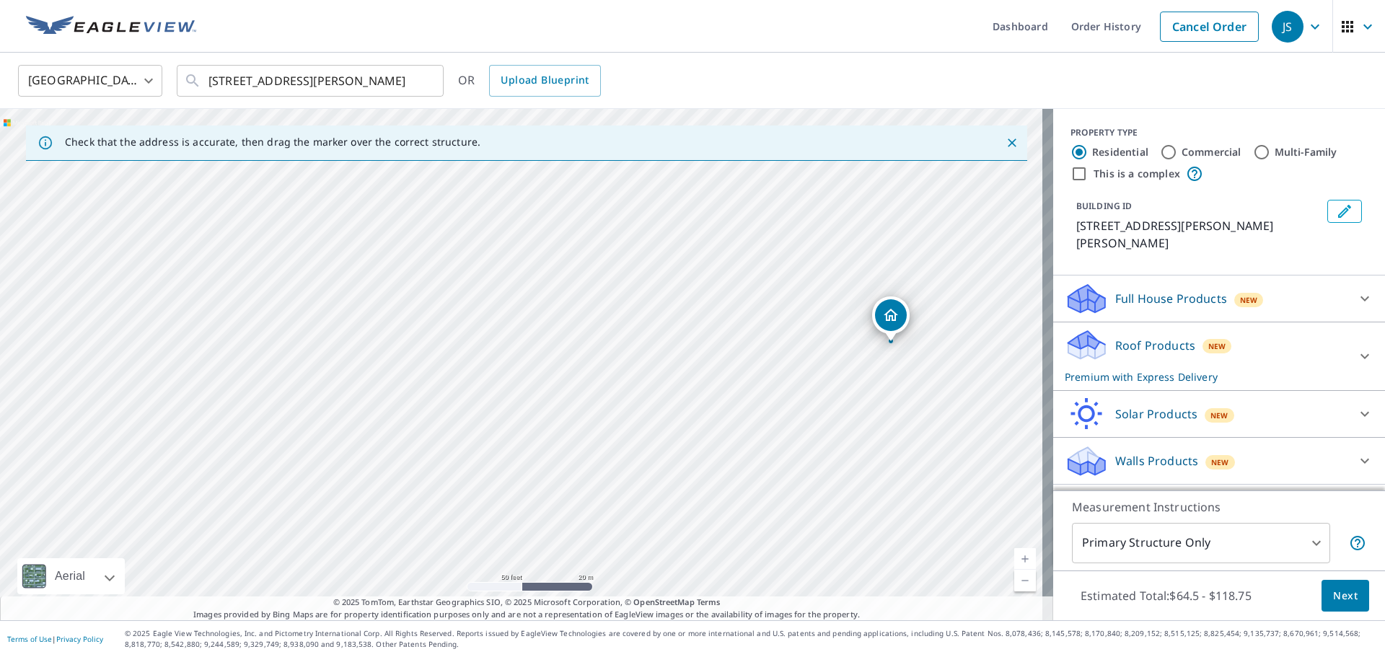
click at [941, 410] on div "[STREET_ADDRESS][PERSON_NAME][PERSON_NAME]" at bounding box center [526, 364] width 1053 height 511
drag, startPoint x: 897, startPoint y: 319, endPoint x: 858, endPoint y: 237, distance: 90.7
click at [1356, 298] on icon at bounding box center [1364, 298] width 17 height 17
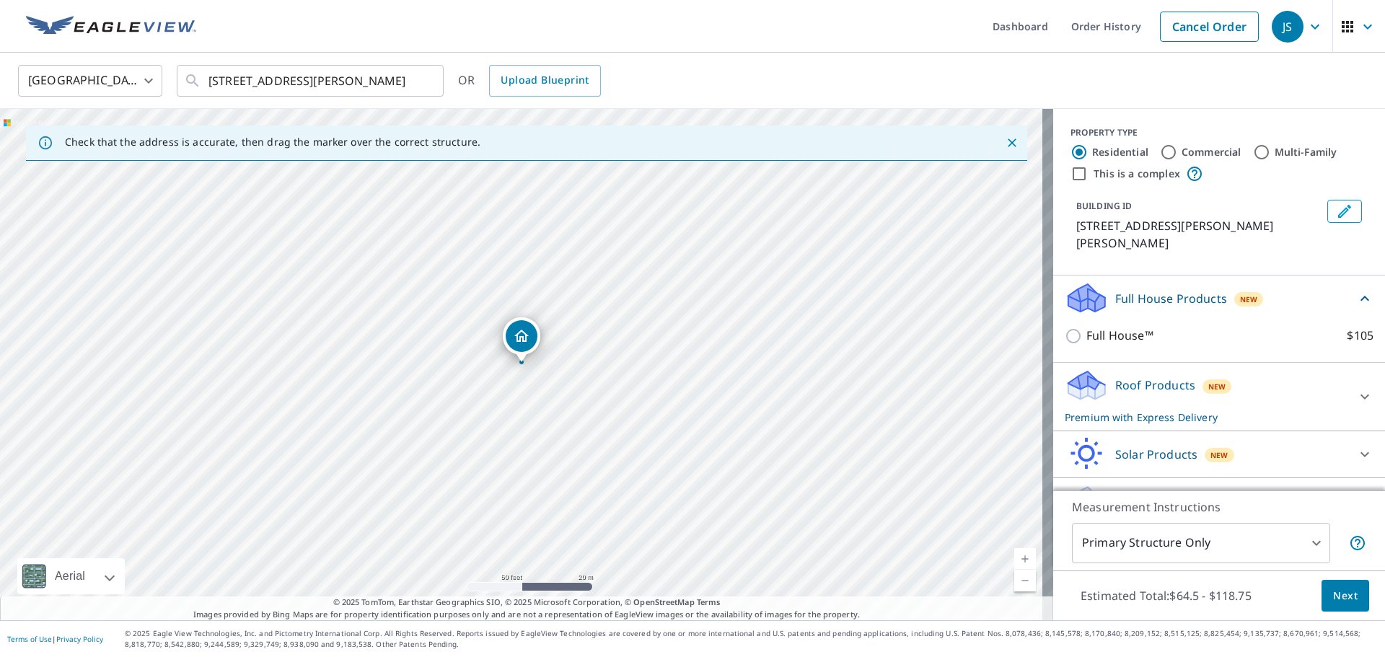
click at [1356, 295] on icon at bounding box center [1364, 298] width 17 height 17
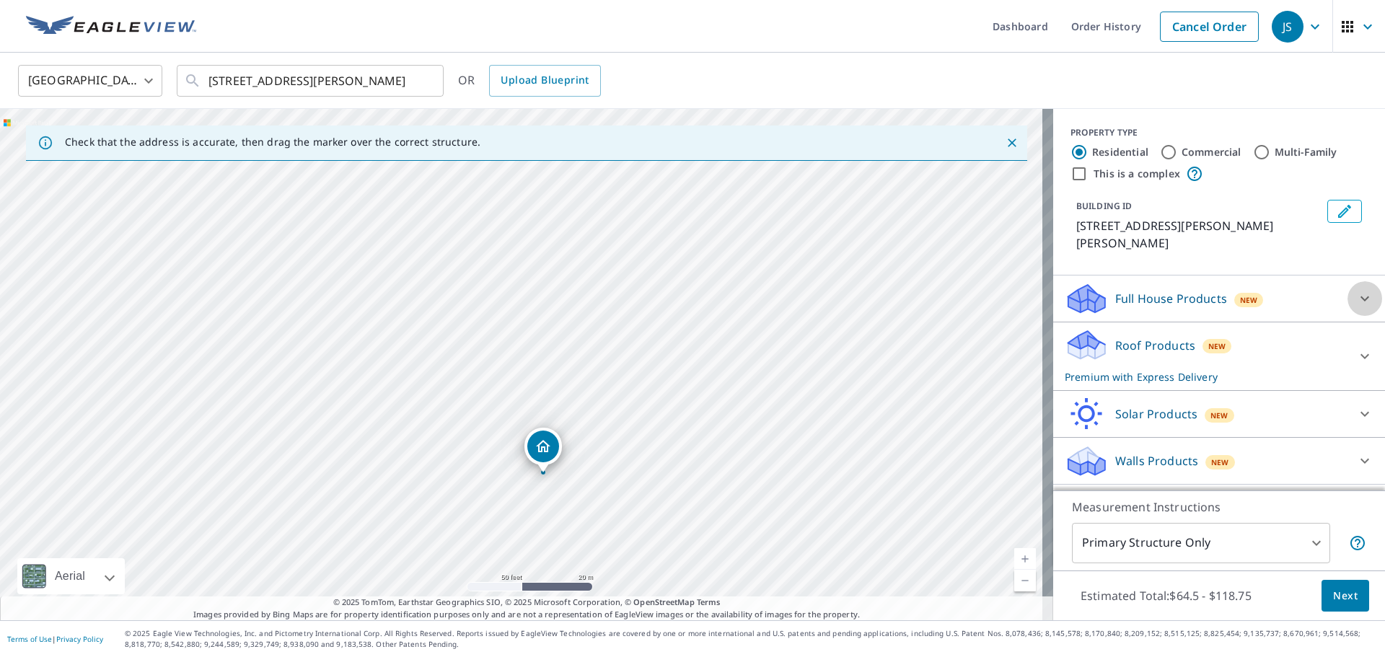
click at [1360, 298] on icon at bounding box center [1364, 298] width 9 height 5
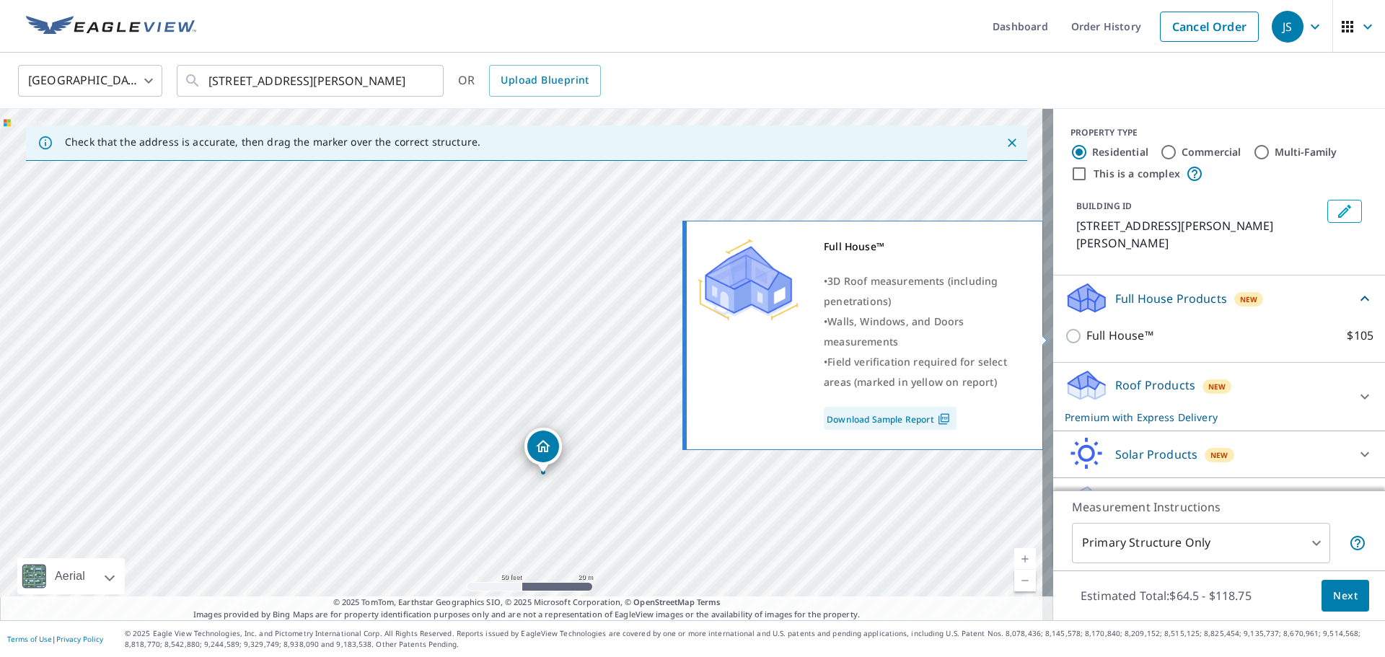
click at [1091, 336] on p "Full House™" at bounding box center [1119, 336] width 67 height 18
click at [1086, 336] on input "Full House™ $105" at bounding box center [1076, 335] width 22 height 17
checkbox input "true"
checkbox input "false"
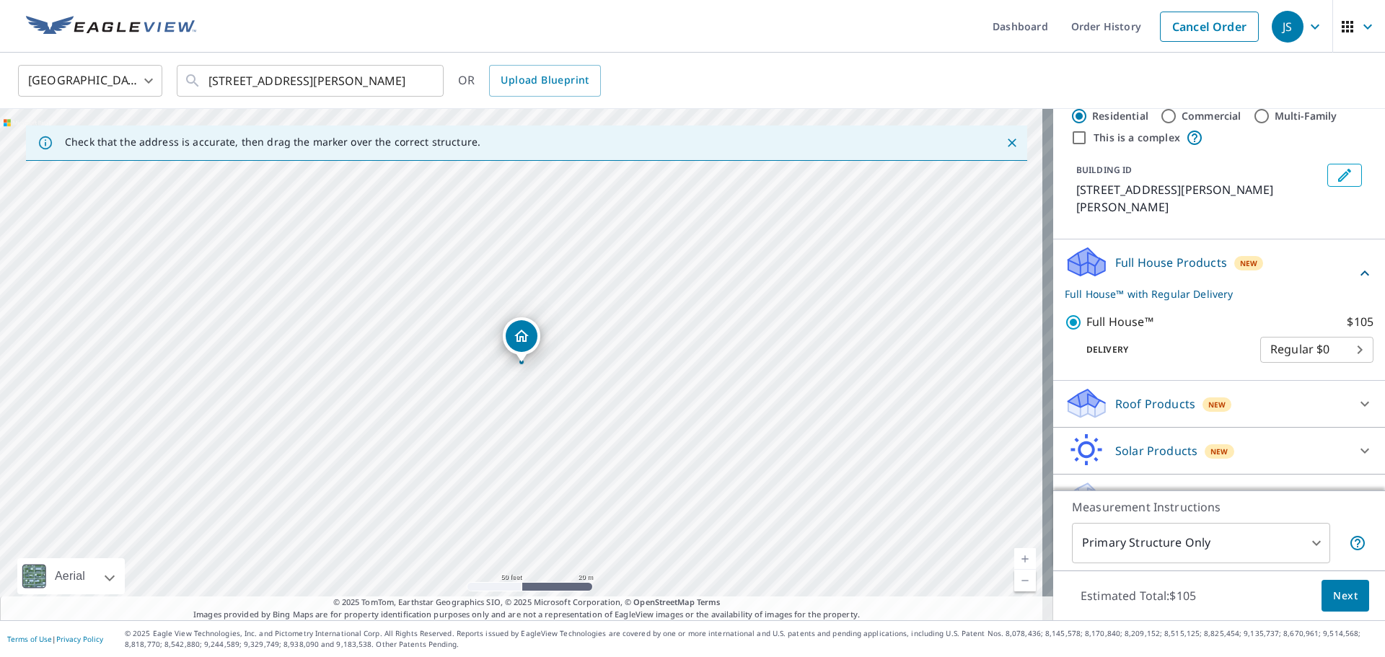
scroll to position [67, 0]
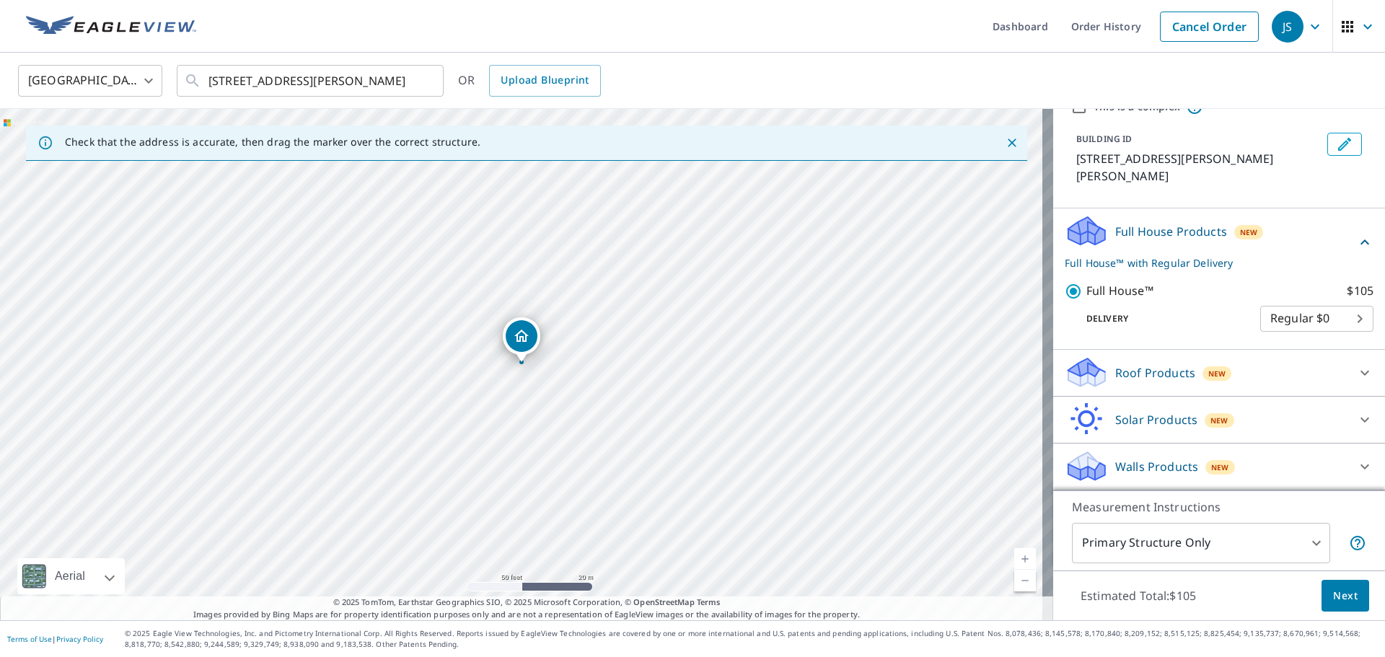
click at [1333, 598] on span "Next" at bounding box center [1345, 596] width 25 height 18
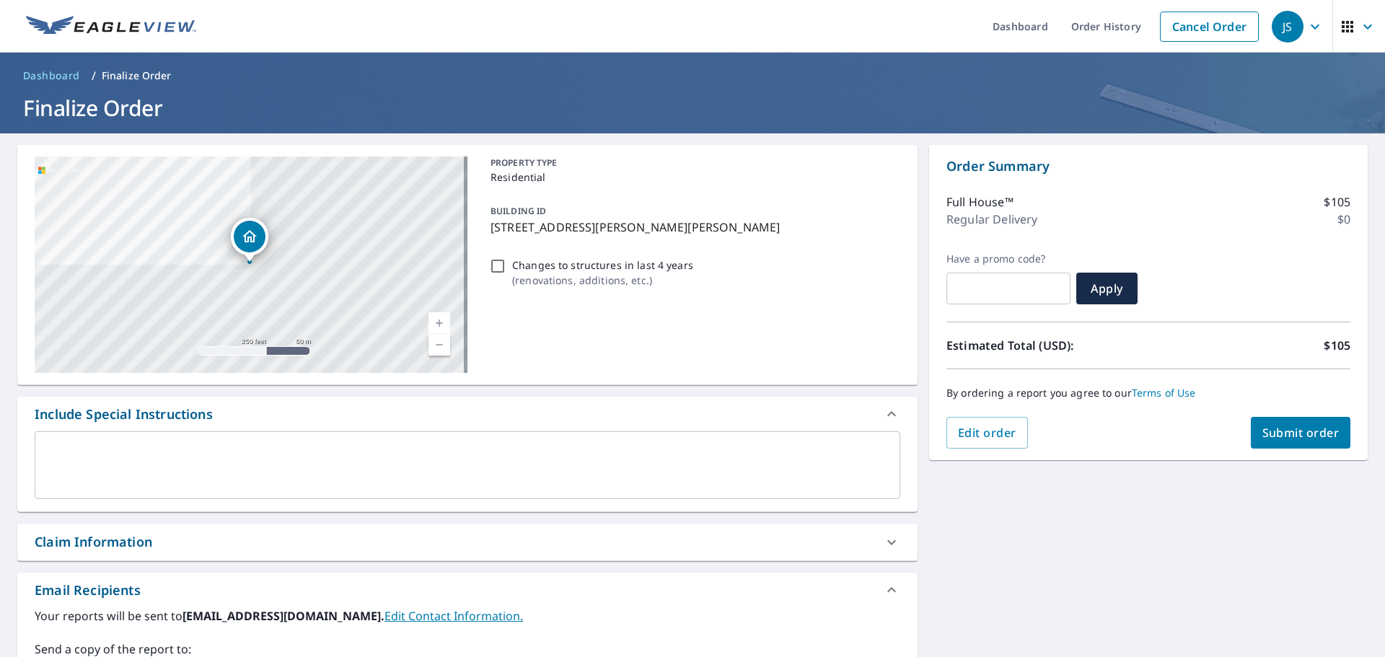
click at [1296, 435] on span "Submit order" at bounding box center [1300, 433] width 77 height 16
checkbox input "true"
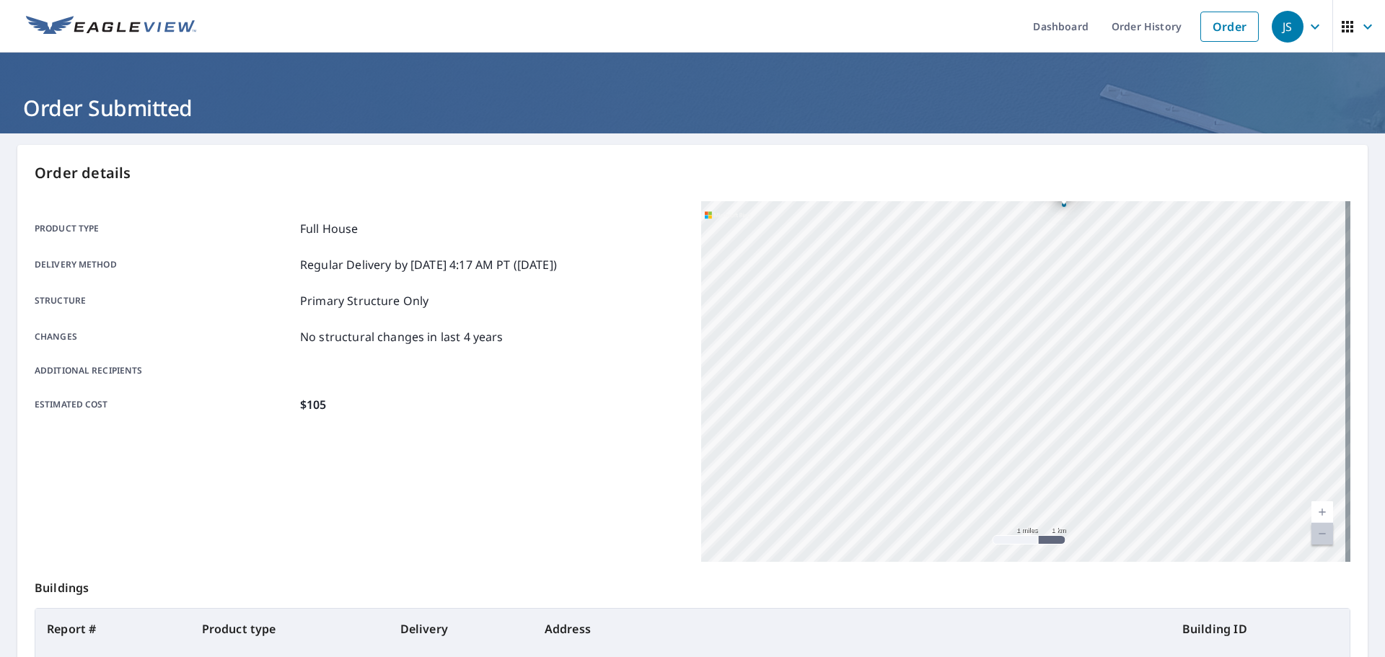
drag, startPoint x: 972, startPoint y: 442, endPoint x: 1100, endPoint y: 261, distance: 222.0
click at [1100, 261] on div "[STREET_ADDRESS][PERSON_NAME][PERSON_NAME]" at bounding box center [1025, 381] width 649 height 361
drag, startPoint x: 928, startPoint y: 439, endPoint x: 1203, endPoint y: 278, distance: 319.4
click at [1203, 278] on div "[STREET_ADDRESS][PERSON_NAME][PERSON_NAME]" at bounding box center [1025, 381] width 649 height 361
drag, startPoint x: 1035, startPoint y: 452, endPoint x: 1030, endPoint y: 260, distance: 191.9
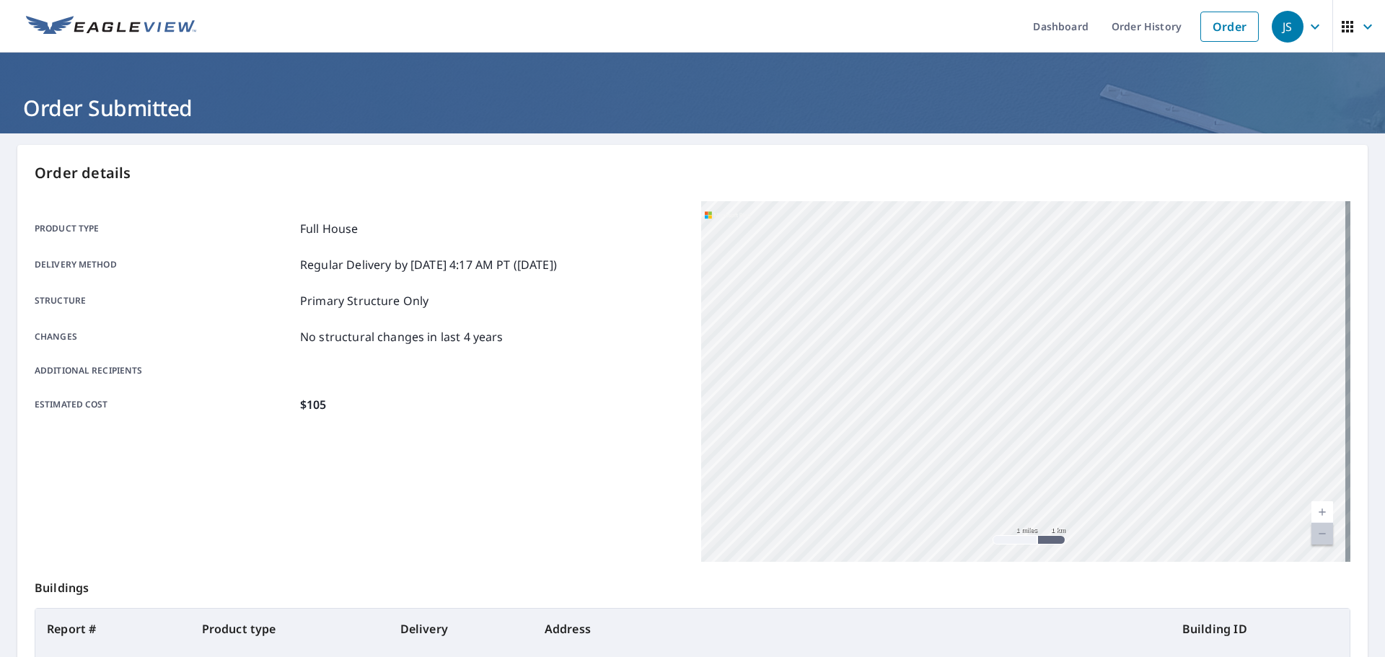
click at [1030, 260] on div "[STREET_ADDRESS][PERSON_NAME][PERSON_NAME]" at bounding box center [1025, 381] width 649 height 361
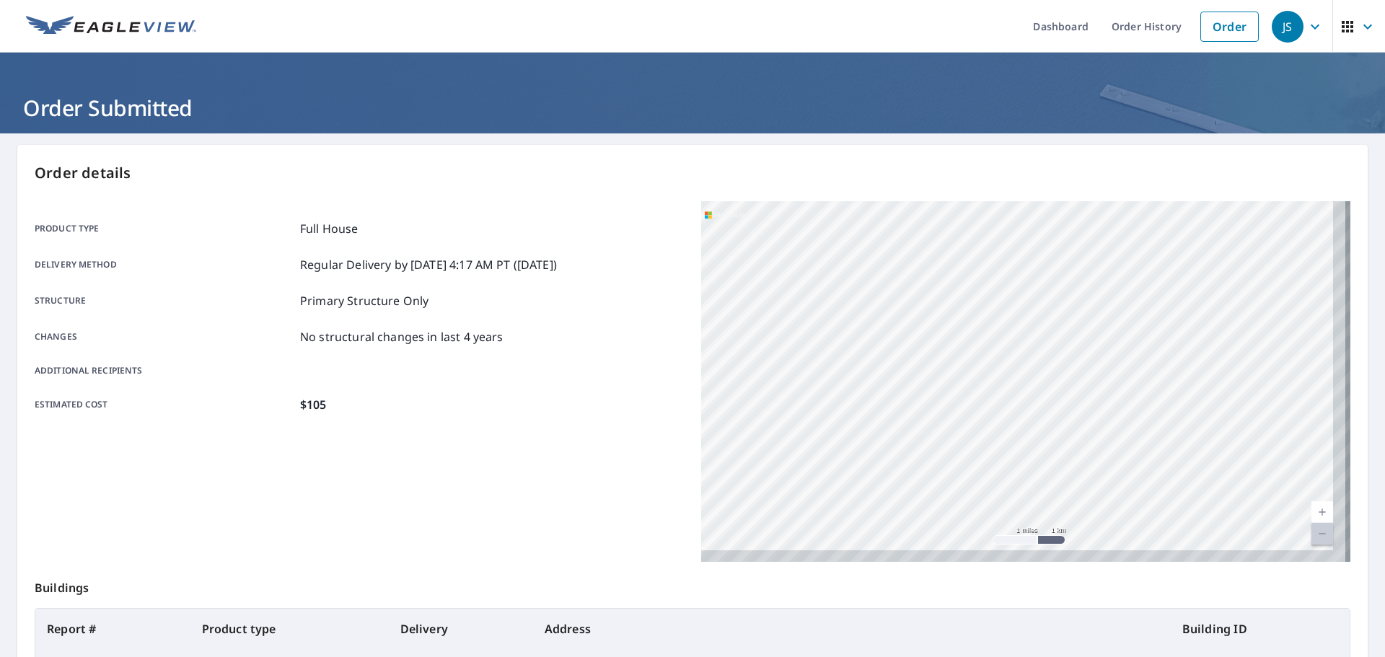
drag, startPoint x: 1086, startPoint y: 347, endPoint x: 969, endPoint y: 258, distance: 147.2
click at [969, 258] on div "[STREET_ADDRESS][PERSON_NAME][PERSON_NAME]" at bounding box center [1025, 381] width 649 height 361
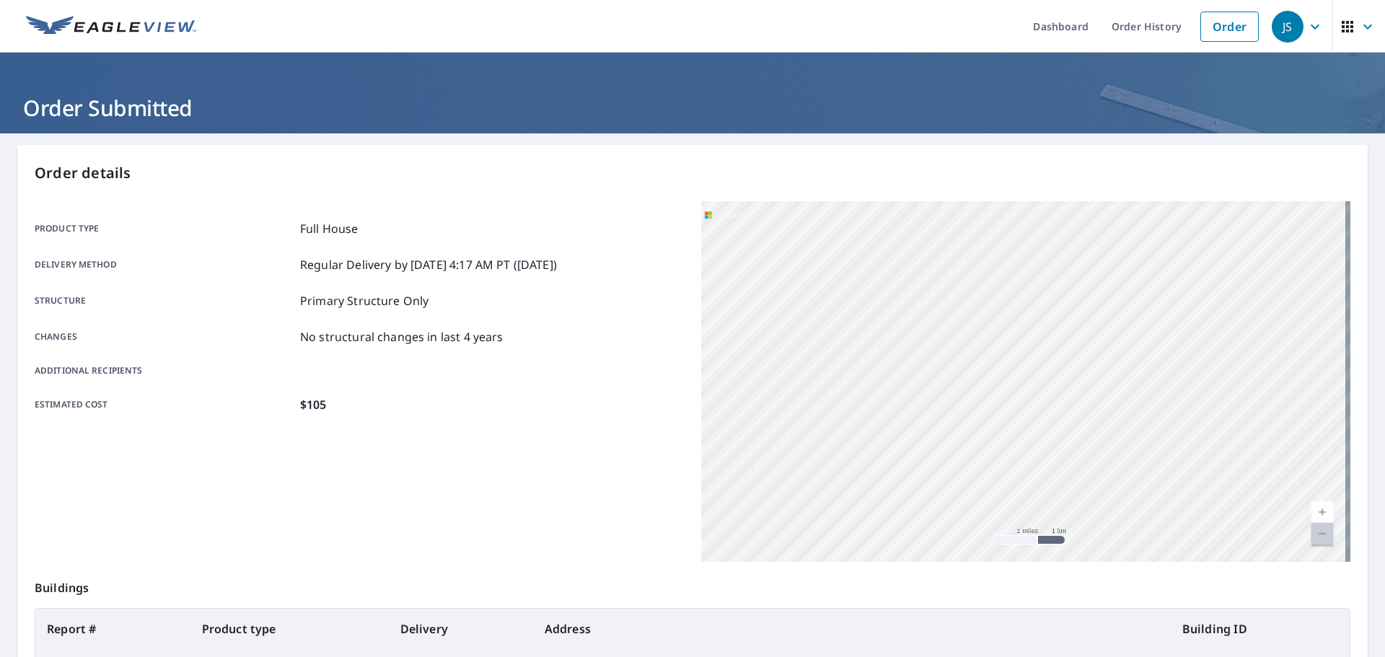
drag, startPoint x: 1040, startPoint y: 374, endPoint x: 1056, endPoint y: 320, distance: 56.4
click at [1056, 320] on div "[STREET_ADDRESS][PERSON_NAME][PERSON_NAME]" at bounding box center [1025, 381] width 649 height 361
drag, startPoint x: 982, startPoint y: 423, endPoint x: 1102, endPoint y: 309, distance: 165.8
click at [1083, 328] on div "[STREET_ADDRESS][PERSON_NAME][PERSON_NAME]" at bounding box center [1025, 381] width 649 height 361
drag, startPoint x: 1080, startPoint y: 444, endPoint x: 1110, endPoint y: 219, distance: 226.4
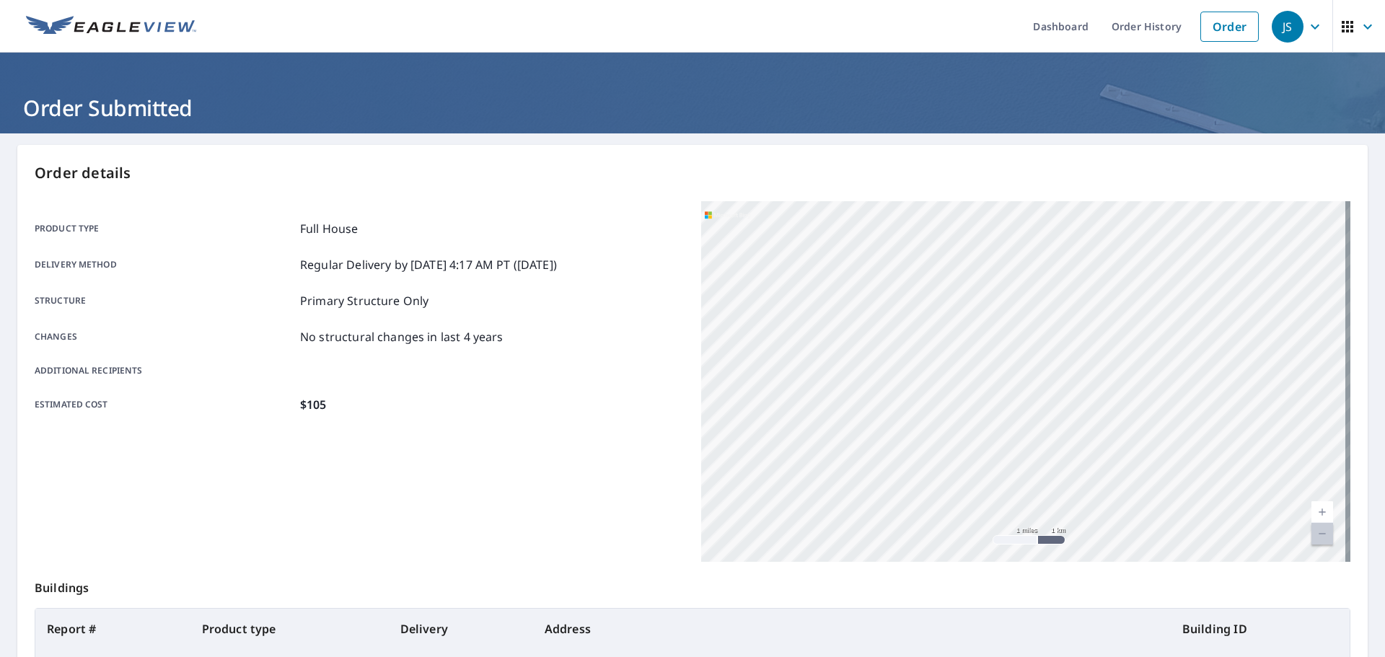
click at [1097, 233] on div "[STREET_ADDRESS][PERSON_NAME][PERSON_NAME]" at bounding box center [1025, 381] width 649 height 361
drag, startPoint x: 1051, startPoint y: 283, endPoint x: 1083, endPoint y: 212, distance: 77.8
click at [1080, 216] on div "[STREET_ADDRESS][PERSON_NAME][PERSON_NAME]" at bounding box center [1025, 381] width 649 height 361
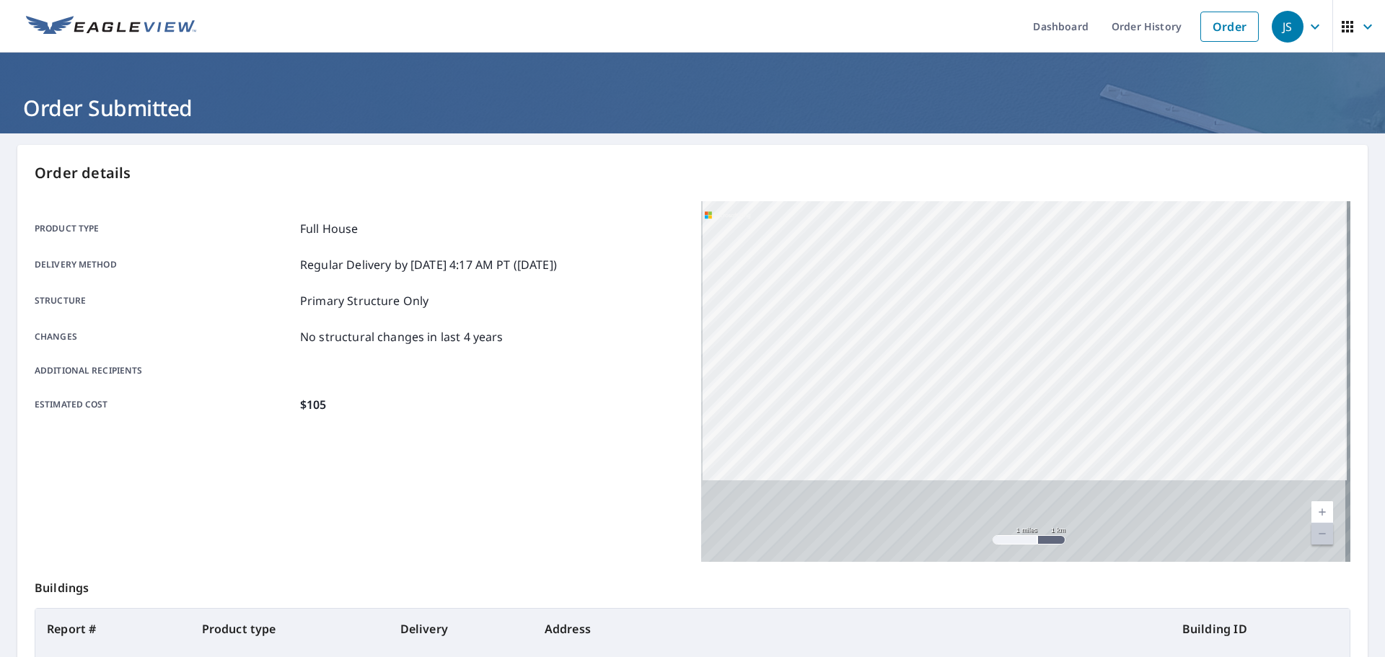
drag, startPoint x: 1011, startPoint y: 343, endPoint x: 1010, endPoint y: 281, distance: 62.0
click at [1010, 282] on div "[STREET_ADDRESS][PERSON_NAME][PERSON_NAME]" at bounding box center [1025, 381] width 649 height 361
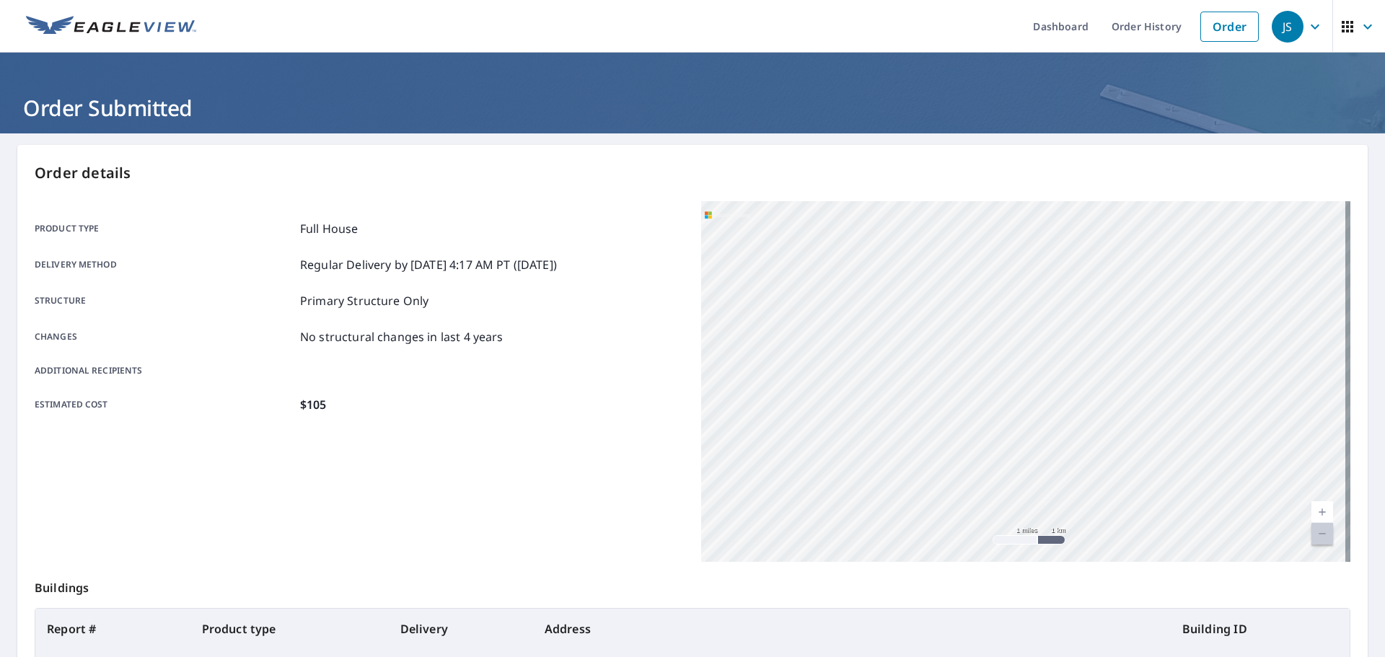
drag, startPoint x: 750, startPoint y: 412, endPoint x: 1104, endPoint y: 397, distance: 353.8
click at [1091, 391] on div "[STREET_ADDRESS][PERSON_NAME][PERSON_NAME]" at bounding box center [1025, 381] width 649 height 361
drag, startPoint x: 879, startPoint y: 437, endPoint x: 1050, endPoint y: 467, distance: 174.2
click at [1047, 467] on div "[STREET_ADDRESS][PERSON_NAME][PERSON_NAME]" at bounding box center [1025, 381] width 649 height 361
drag, startPoint x: 892, startPoint y: 472, endPoint x: 918, endPoint y: 284, distance: 189.3
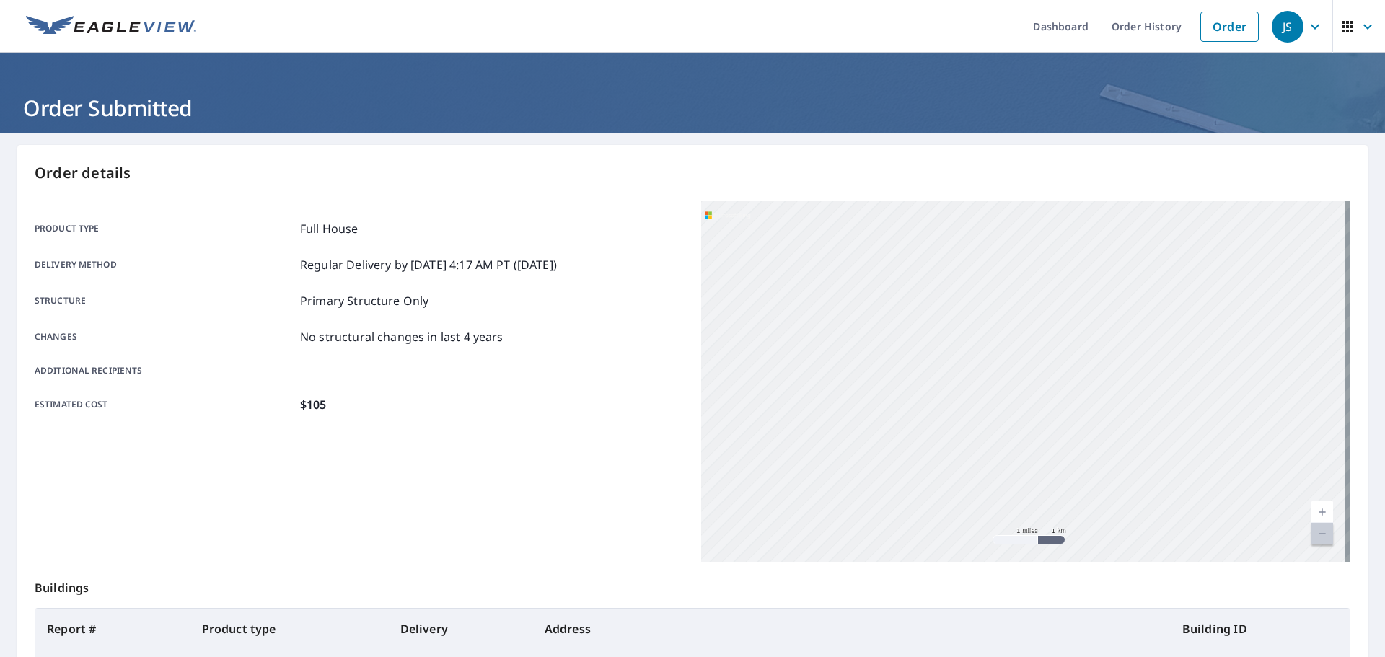
click at [927, 315] on div "[STREET_ADDRESS][PERSON_NAME][PERSON_NAME]" at bounding box center [1025, 381] width 649 height 361
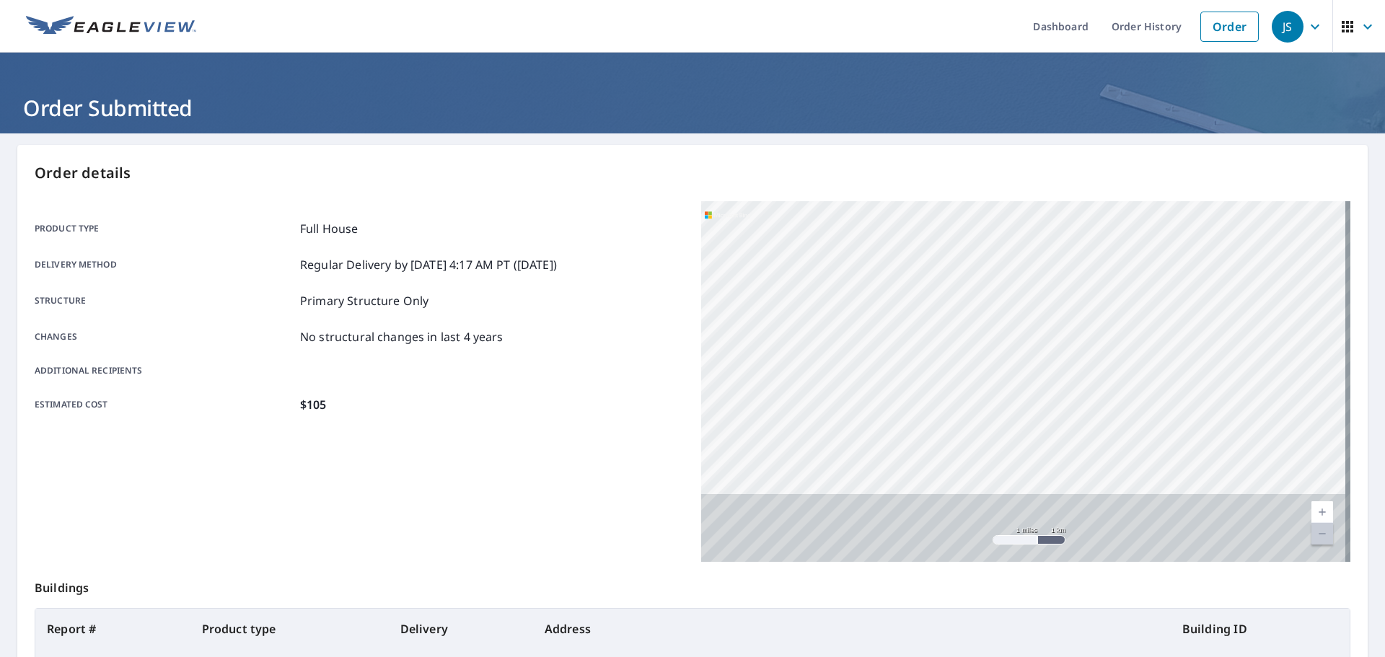
drag, startPoint x: 928, startPoint y: 307, endPoint x: 913, endPoint y: 263, distance: 45.6
click at [914, 266] on div "[STREET_ADDRESS][PERSON_NAME][PERSON_NAME]" at bounding box center [1025, 381] width 649 height 361
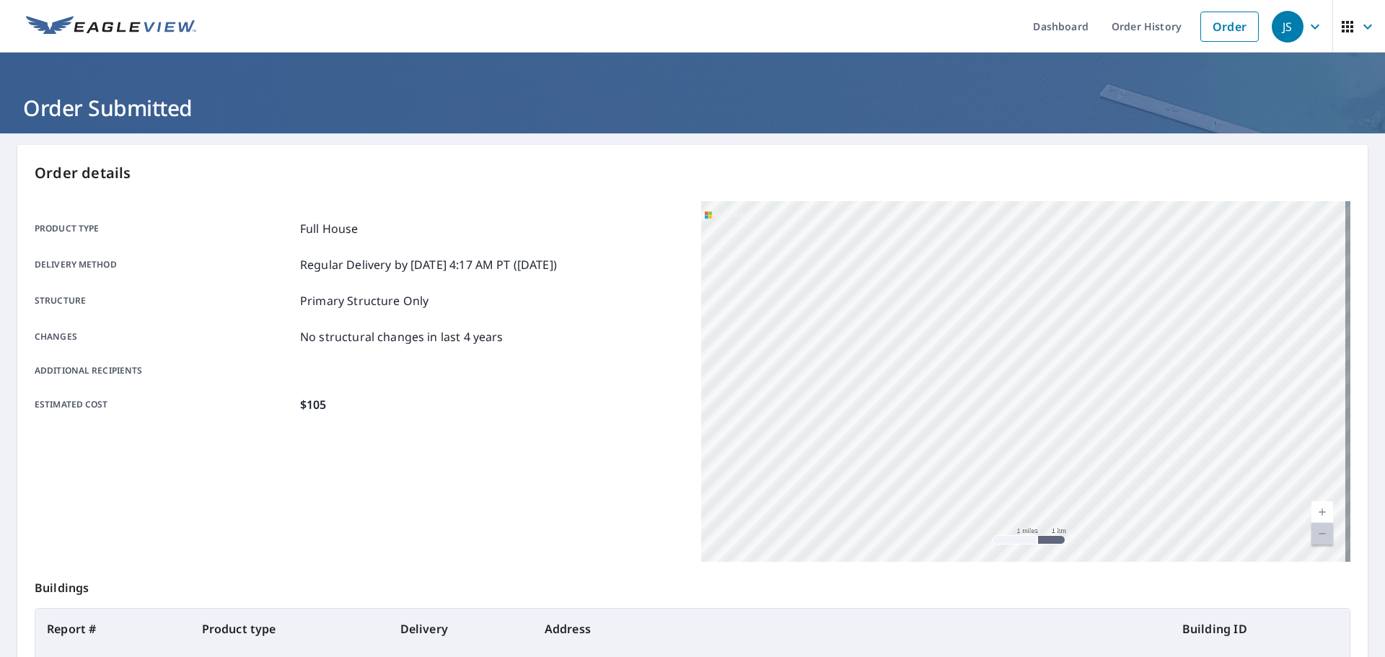
drag, startPoint x: 920, startPoint y: 308, endPoint x: 915, endPoint y: 296, distance: 13.3
click at [915, 296] on div "[STREET_ADDRESS][PERSON_NAME][PERSON_NAME]" at bounding box center [1025, 381] width 649 height 361
drag, startPoint x: 932, startPoint y: 426, endPoint x: 907, endPoint y: 462, distance: 43.6
click at [907, 462] on div "[STREET_ADDRESS][PERSON_NAME][PERSON_NAME]" at bounding box center [1025, 381] width 649 height 361
drag, startPoint x: 946, startPoint y: 319, endPoint x: 933, endPoint y: 464, distance: 145.6
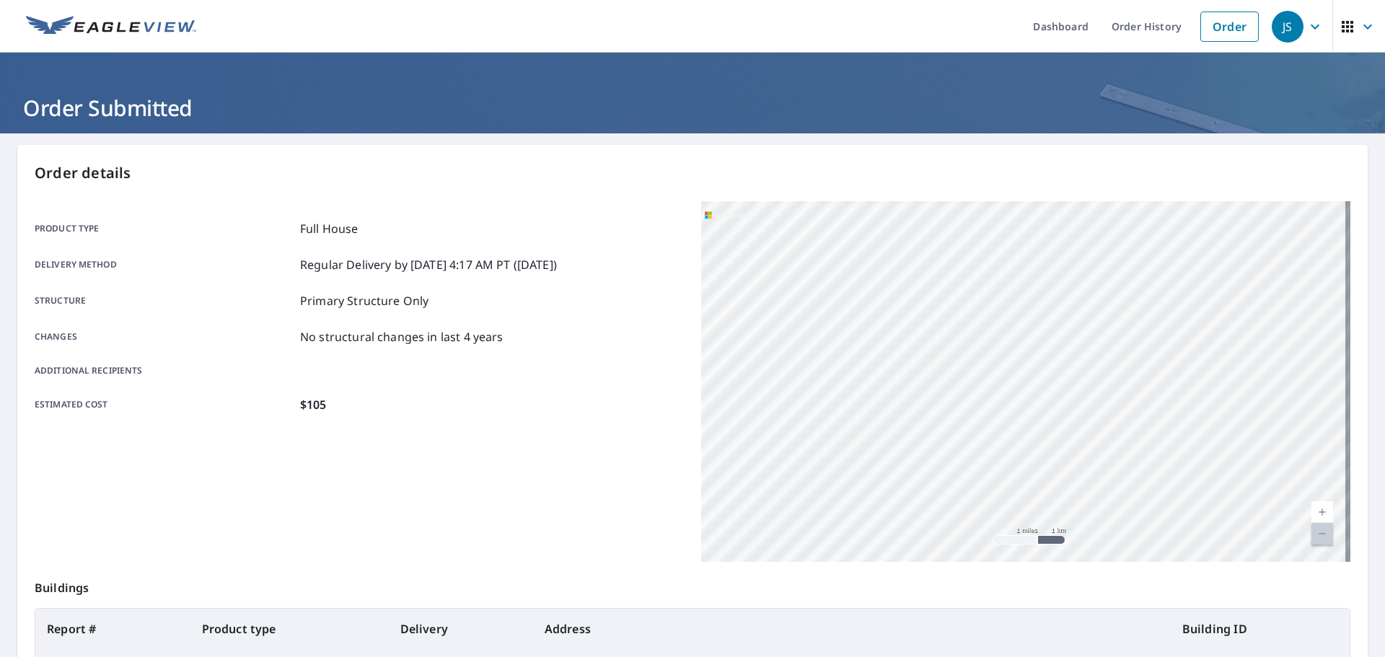
click at [933, 464] on div "[STREET_ADDRESS][PERSON_NAME][PERSON_NAME]" at bounding box center [1025, 381] width 649 height 361
drag, startPoint x: 927, startPoint y: 389, endPoint x: 935, endPoint y: 598, distance: 209.3
click at [935, 598] on div "Order details Product type Full House Delivery method Regular Delivery by [DATE…" at bounding box center [692, 473] width 1350 height 656
drag, startPoint x: 948, startPoint y: 449, endPoint x: 944, endPoint y: 573, distance: 124.9
click at [949, 579] on div "Order details Product type Full House Delivery method Regular Delivery by [DATE…" at bounding box center [692, 473] width 1350 height 656
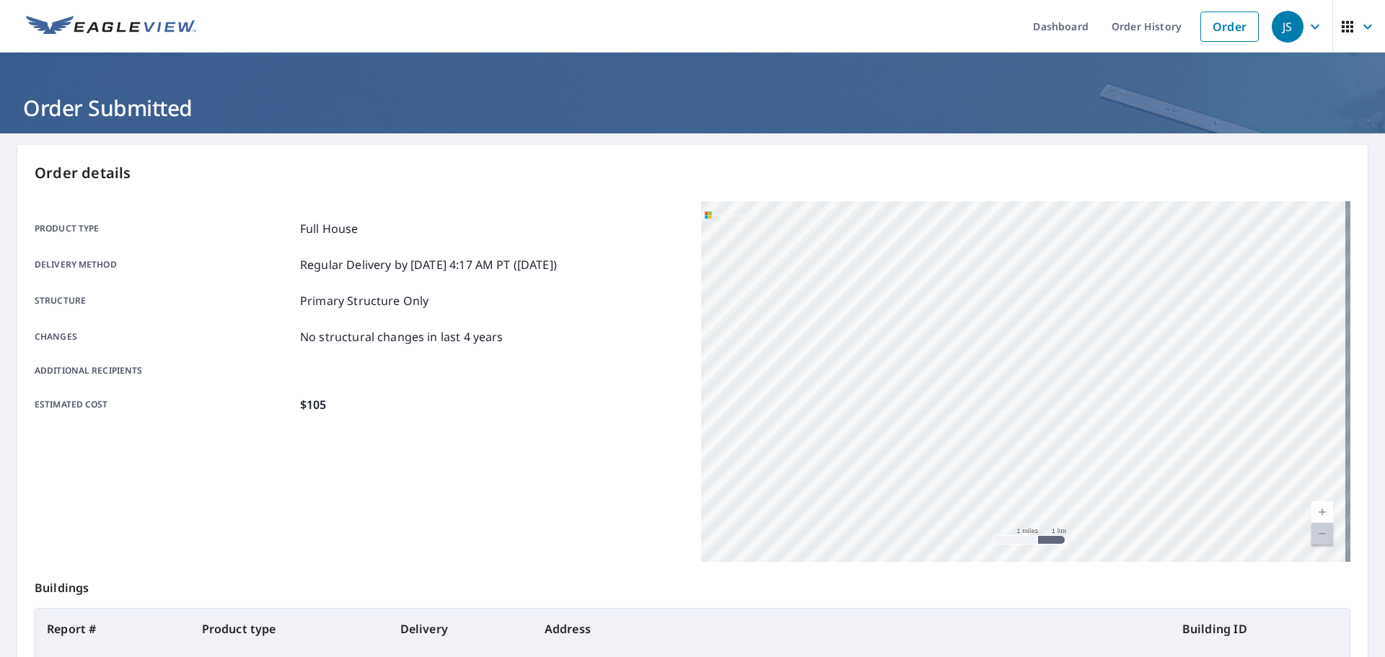
drag, startPoint x: 962, startPoint y: 489, endPoint x: 959, endPoint y: 524, distance: 35.5
click at [960, 506] on div "[STREET_ADDRESS][PERSON_NAME][PERSON_NAME]" at bounding box center [1025, 381] width 649 height 361
drag, startPoint x: 952, startPoint y: 397, endPoint x: 919, endPoint y: 610, distance: 215.4
click at [919, 610] on div "Order details Product type Full House Delivery method Regular Delivery by [DATE…" at bounding box center [692, 473] width 1350 height 656
drag, startPoint x: 1005, startPoint y: 402, endPoint x: 1001, endPoint y: 454, distance: 52.1
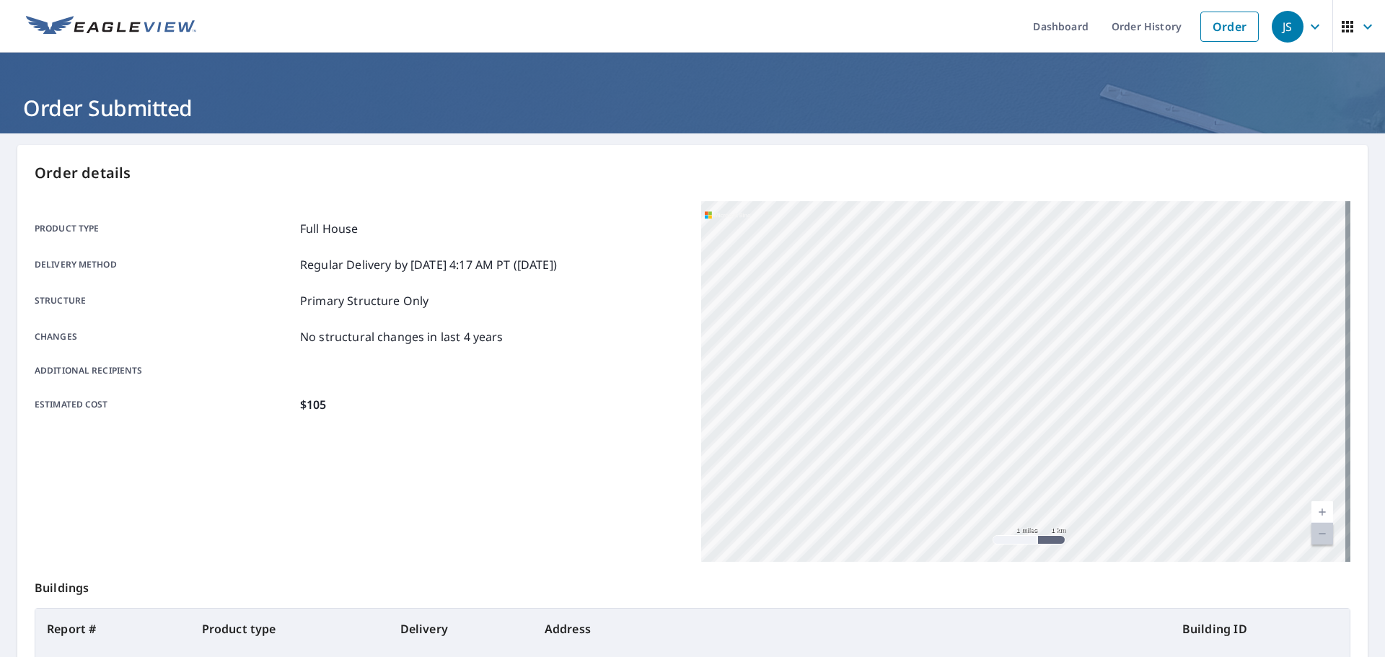
click at [1002, 449] on div "[STREET_ADDRESS][PERSON_NAME][PERSON_NAME]" at bounding box center [1025, 381] width 649 height 361
drag, startPoint x: 1048, startPoint y: 299, endPoint x: 943, endPoint y: 475, distance: 205.1
click at [944, 474] on div "[STREET_ADDRESS][PERSON_NAME][PERSON_NAME]" at bounding box center [1025, 381] width 649 height 361
drag, startPoint x: 1001, startPoint y: 333, endPoint x: 968, endPoint y: 471, distance: 142.4
click at [968, 471] on div "[STREET_ADDRESS][PERSON_NAME][PERSON_NAME]" at bounding box center [1025, 381] width 649 height 361
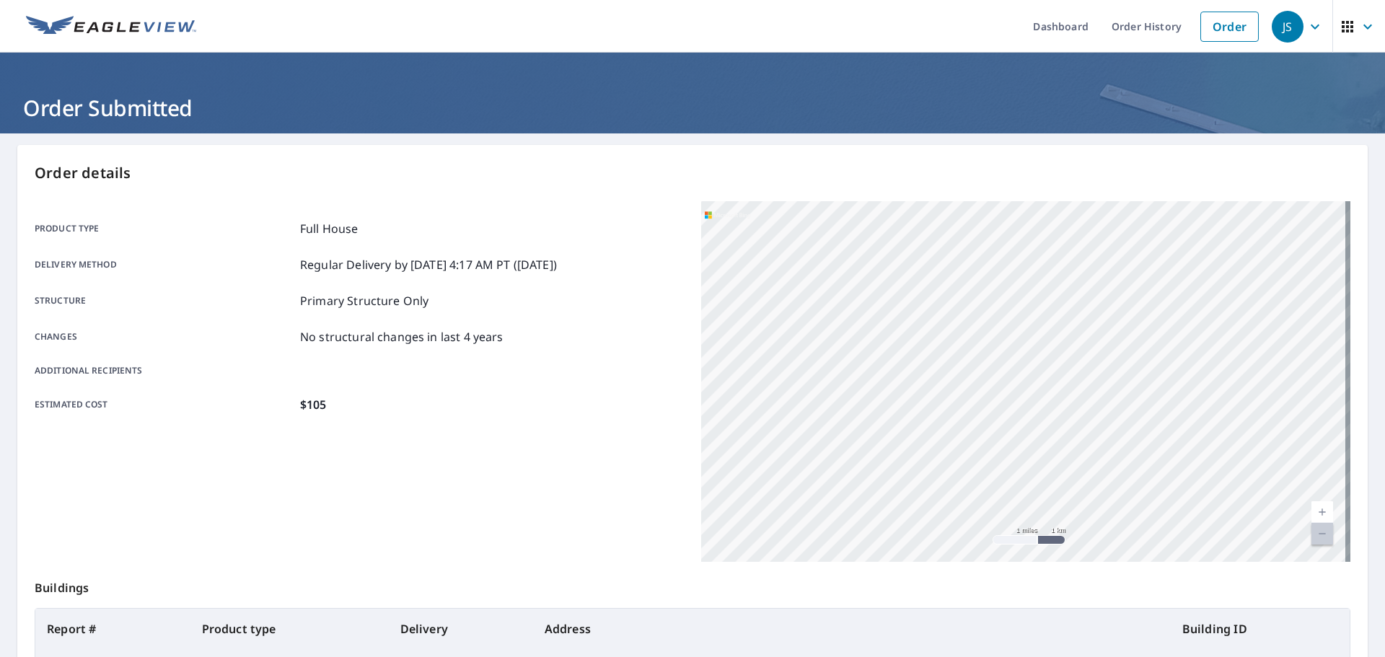
drag, startPoint x: 1045, startPoint y: 325, endPoint x: 889, endPoint y: 475, distance: 216.8
click at [927, 460] on div "[STREET_ADDRESS][PERSON_NAME][PERSON_NAME]" at bounding box center [1025, 381] width 649 height 361
drag, startPoint x: 1068, startPoint y: 354, endPoint x: 944, endPoint y: 498, distance: 190.3
click at [944, 498] on div "[STREET_ADDRESS][PERSON_NAME][PERSON_NAME]" at bounding box center [1025, 381] width 649 height 361
drag, startPoint x: 1044, startPoint y: 483, endPoint x: 1037, endPoint y: 578, distance: 95.5
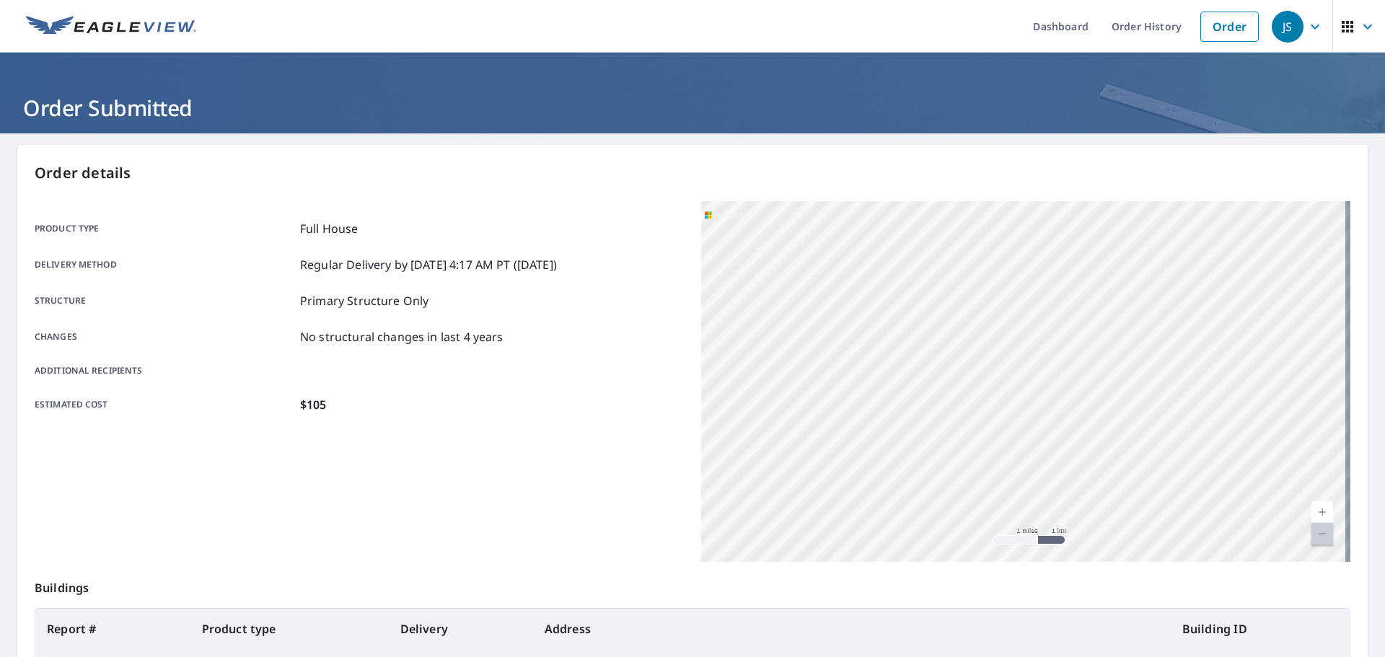
click at [1036, 577] on div "Order details Product type Full House Delivery method Regular Delivery by [DATE…" at bounding box center [692, 473] width 1350 height 656
drag, startPoint x: 1064, startPoint y: 447, endPoint x: 1064, endPoint y: 475, distance: 27.4
click at [1064, 472] on div "[STREET_ADDRESS][PERSON_NAME][PERSON_NAME]" at bounding box center [1025, 381] width 649 height 361
drag, startPoint x: 1062, startPoint y: 306, endPoint x: 1059, endPoint y: 475, distance: 169.5
click at [1061, 480] on div "[STREET_ADDRESS][PERSON_NAME][PERSON_NAME]" at bounding box center [1025, 381] width 649 height 361
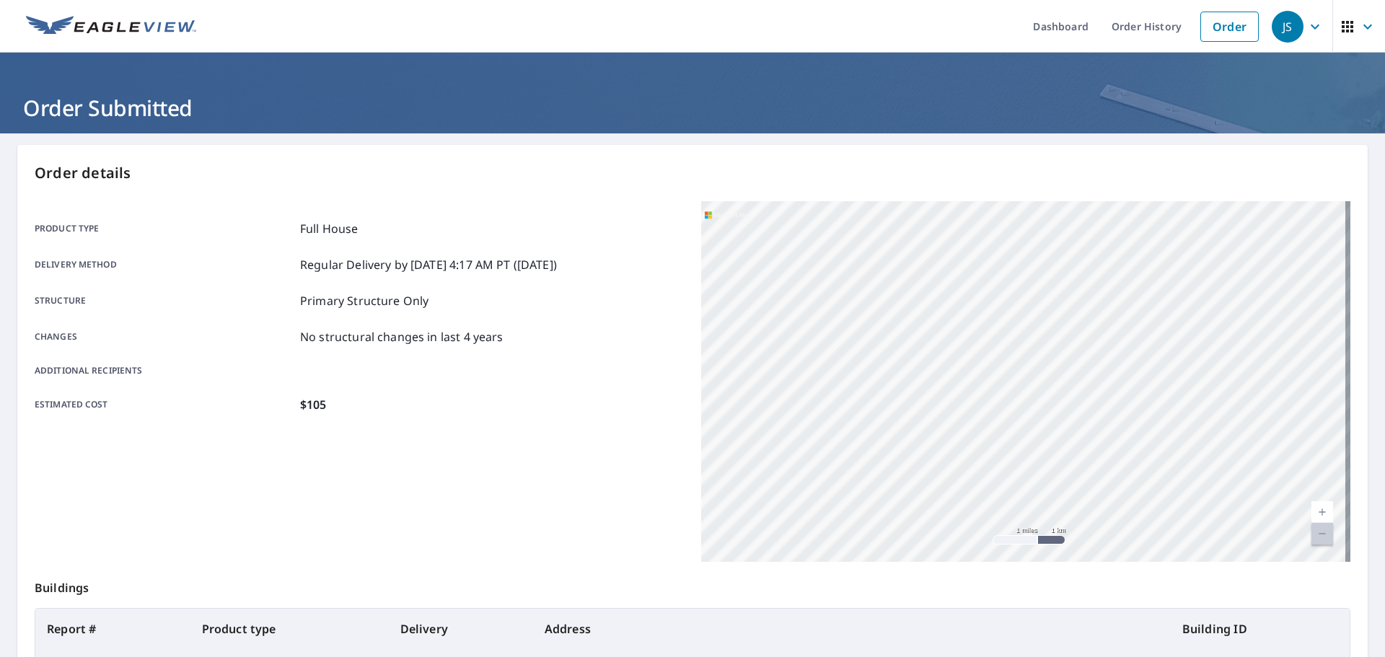
drag, startPoint x: 1075, startPoint y: 422, endPoint x: 971, endPoint y: 497, distance: 128.1
click at [1000, 483] on div "[STREET_ADDRESS][PERSON_NAME][PERSON_NAME]" at bounding box center [1025, 381] width 649 height 361
drag, startPoint x: 1049, startPoint y: 438, endPoint x: 957, endPoint y: 499, distance: 110.8
click at [952, 503] on div "[STREET_ADDRESS][PERSON_NAME][PERSON_NAME]" at bounding box center [1025, 381] width 649 height 361
drag
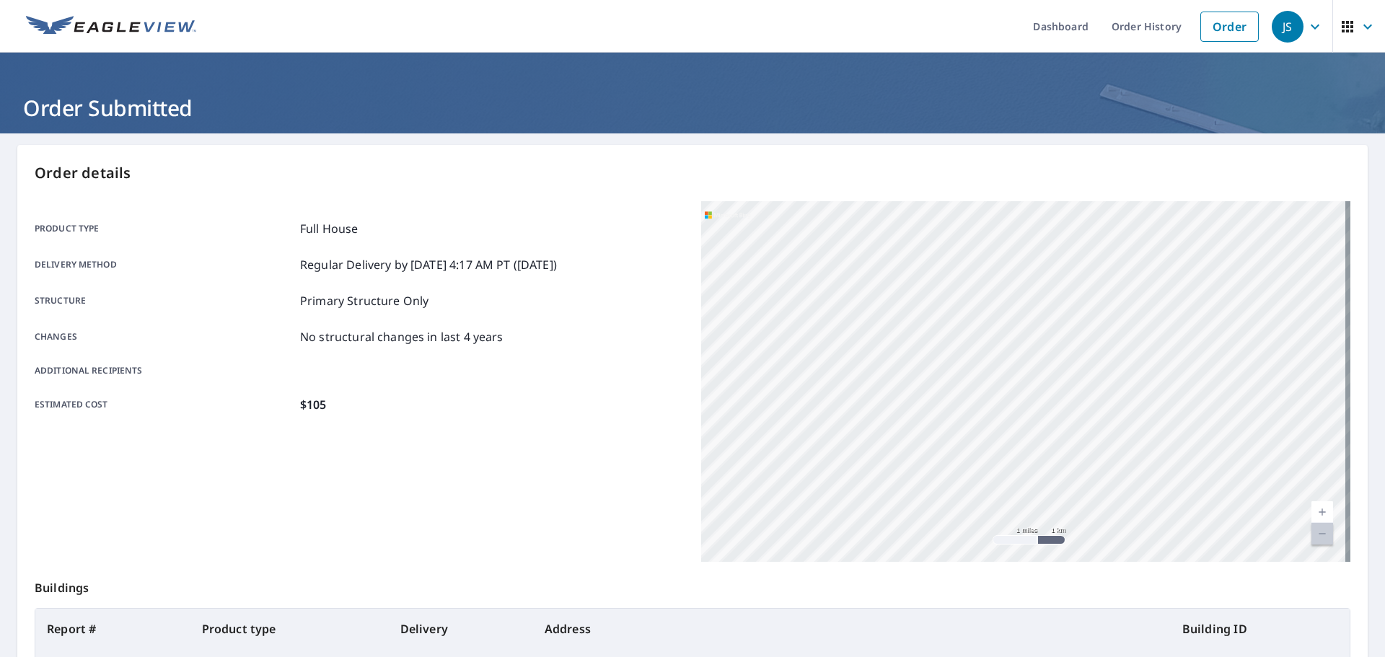
click at [1002, 506] on div "[STREET_ADDRESS][PERSON_NAME][PERSON_NAME]" at bounding box center [1025, 381] width 649 height 361
click at [981, 563] on div "Order details Product type Full House Delivery method Regular Delivery by [DATE…" at bounding box center [692, 473] width 1350 height 656
click at [1018, 521] on div "[STREET_ADDRESS][PERSON_NAME][PERSON_NAME]" at bounding box center [1025, 381] width 649 height 361
click at [1024, 522] on div "[STREET_ADDRESS][PERSON_NAME][PERSON_NAME]" at bounding box center [1025, 381] width 649 height 361
click at [1046, 460] on div "[STREET_ADDRESS][PERSON_NAME][PERSON_NAME]" at bounding box center [1025, 381] width 649 height 361
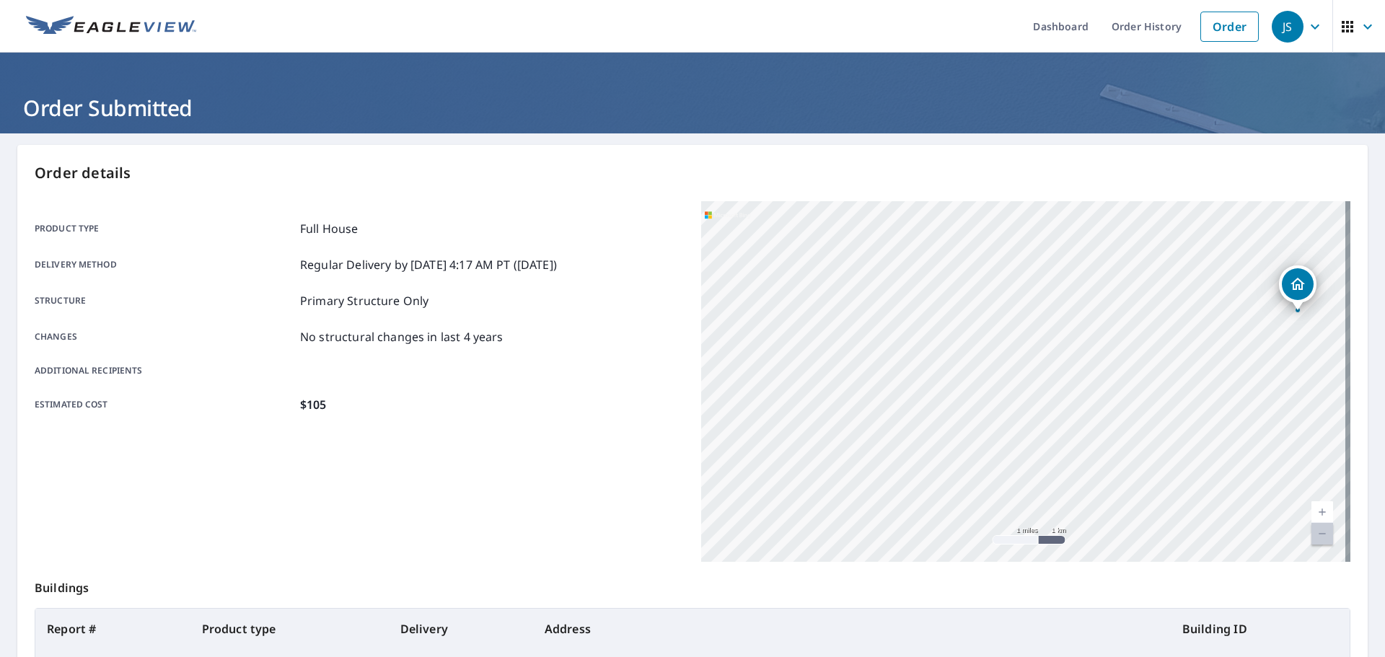
click at [1070, 403] on div "[STREET_ADDRESS][PERSON_NAME][PERSON_NAME]" at bounding box center [1025, 381] width 649 height 361
click at [1075, 402] on div "[STREET_ADDRESS][PERSON_NAME][PERSON_NAME]" at bounding box center [1025, 381] width 649 height 361
click at [1031, 371] on div "[STREET_ADDRESS][PERSON_NAME][PERSON_NAME]" at bounding box center [1025, 381] width 649 height 361
click at [1046, 330] on div "[STREET_ADDRESS][PERSON_NAME][PERSON_NAME]" at bounding box center [1025, 381] width 649 height 361
click at [1055, 330] on div "[STREET_ADDRESS][PERSON_NAME][PERSON_NAME]" at bounding box center [1025, 381] width 649 height 361
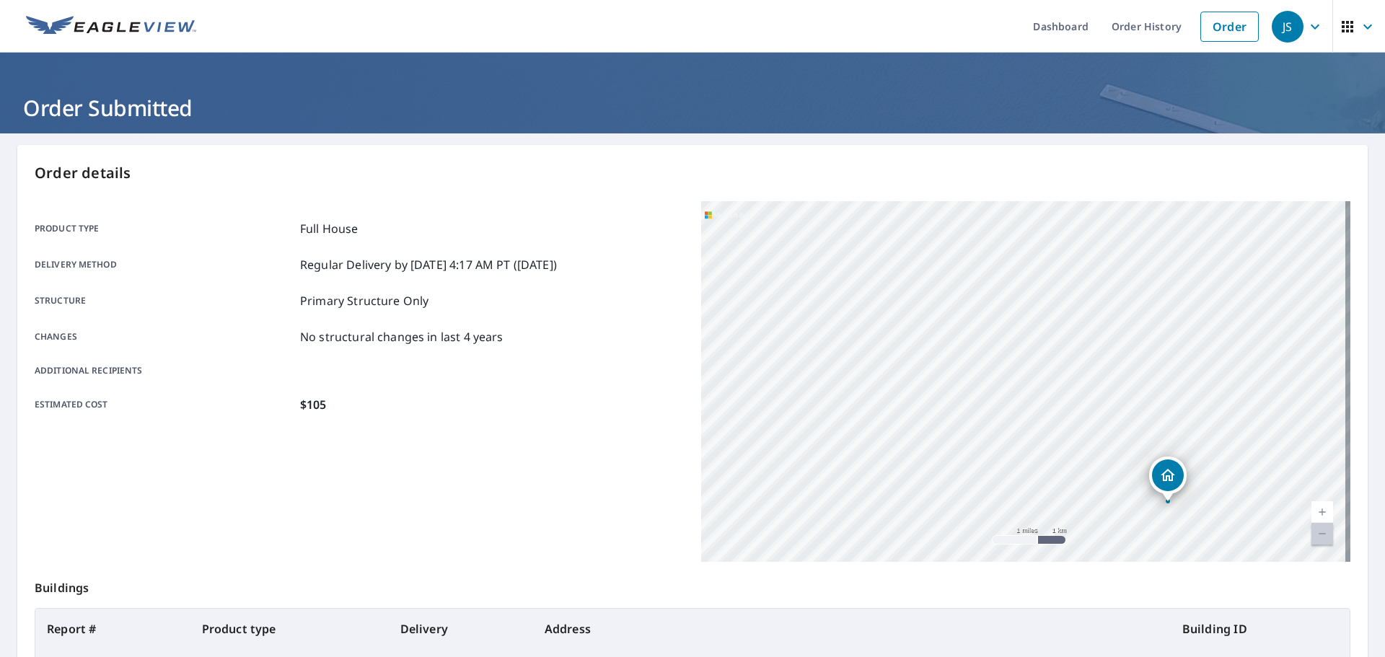
click at [971, 354] on div "[STREET_ADDRESS][PERSON_NAME][PERSON_NAME]" at bounding box center [1025, 381] width 649 height 361
